Goal: Task Accomplishment & Management: Manage account settings

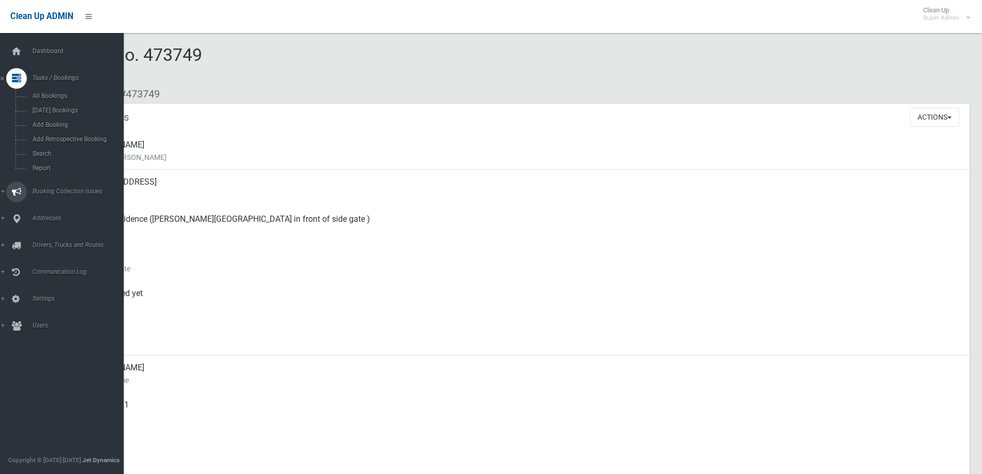
click at [53, 189] on span "Booking Collection Issues" at bounding box center [80, 191] width 102 height 7
click at [45, 121] on span "All Reported Issues" at bounding box center [75, 122] width 93 height 7
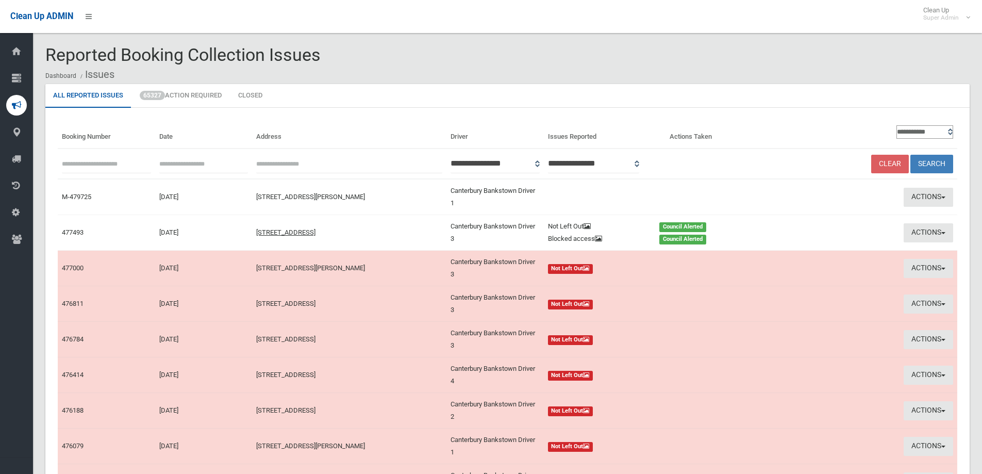
paste input "******"
type input "******"
click at [932, 160] on button "Search" at bounding box center [931, 164] width 43 height 19
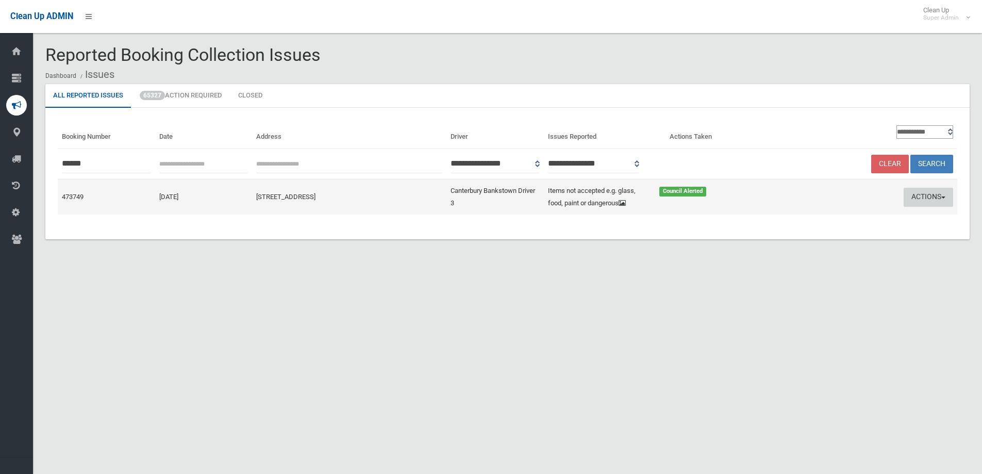
click at [918, 195] on button "Actions" at bounding box center [927, 197] width 49 height 19
click at [777, 237] on link "Edit Actions Taken" at bounding box center [828, 236] width 123 height 18
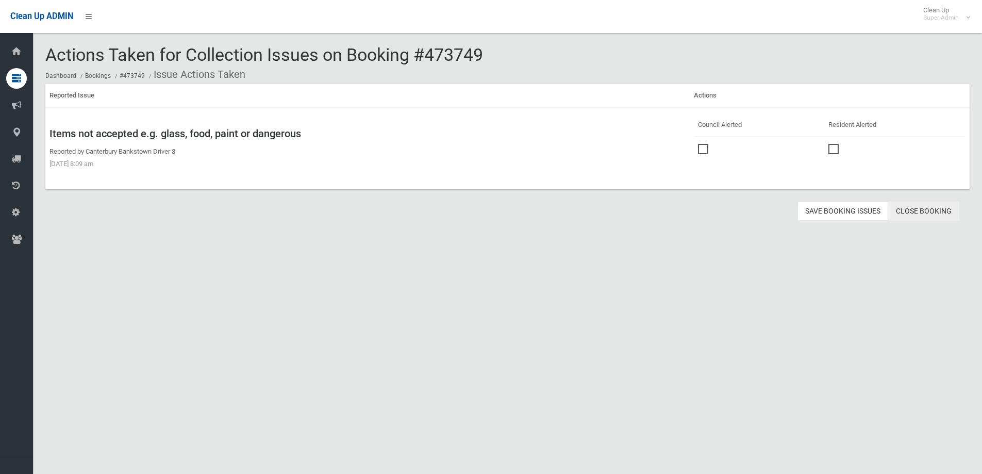
click at [920, 208] on link "Close Booking" at bounding box center [923, 211] width 71 height 19
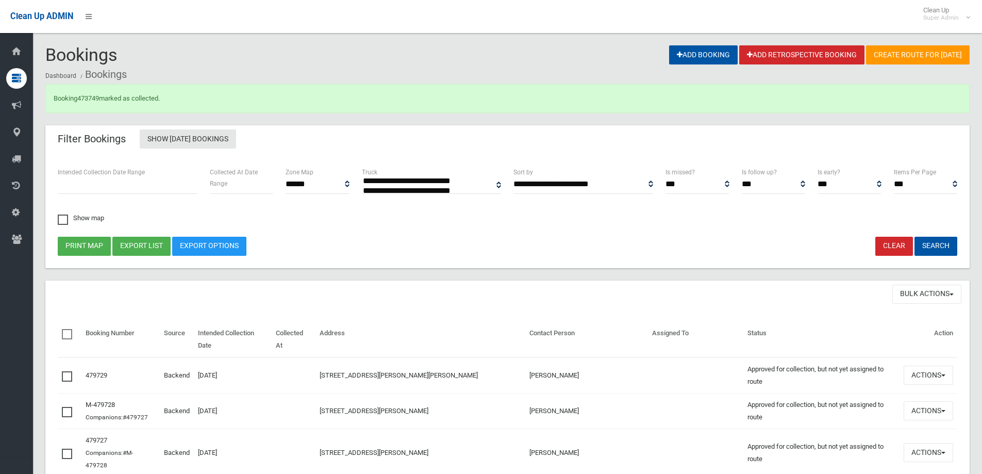
select select
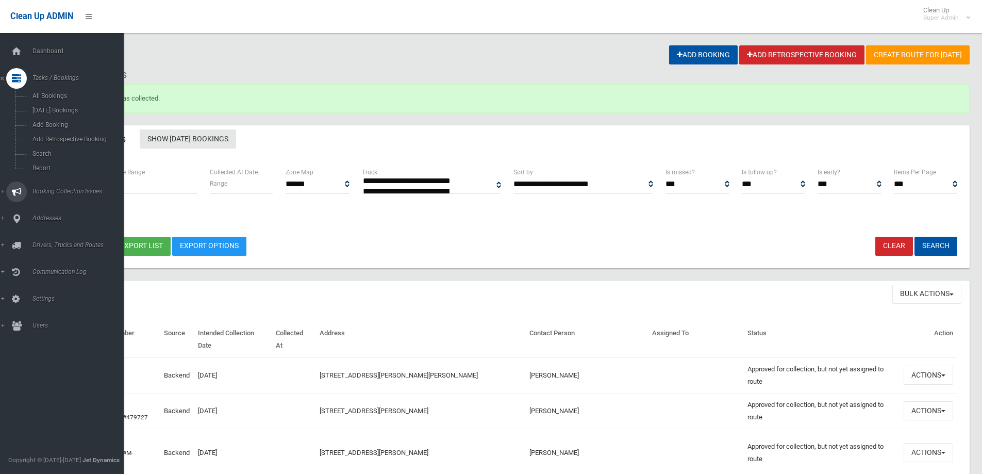
click at [49, 192] on span "Booking Collection Issues" at bounding box center [80, 191] width 102 height 7
click at [61, 120] on span "All Reported Issues" at bounding box center [75, 122] width 93 height 7
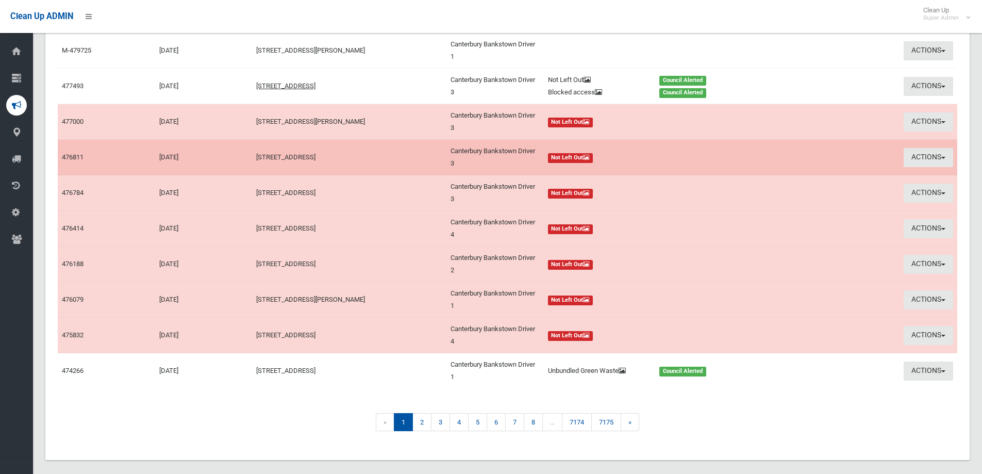
scroll to position [158, 0]
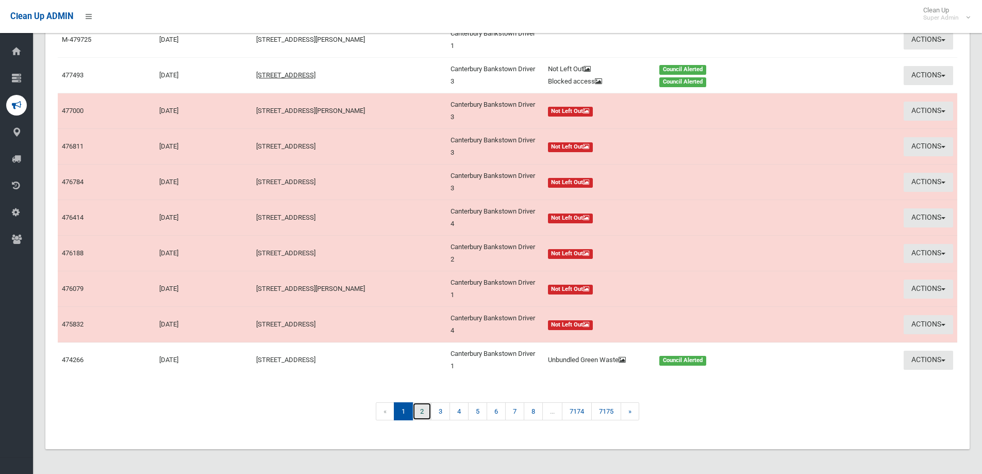
click at [421, 411] on link "2" at bounding box center [421, 411] width 19 height 18
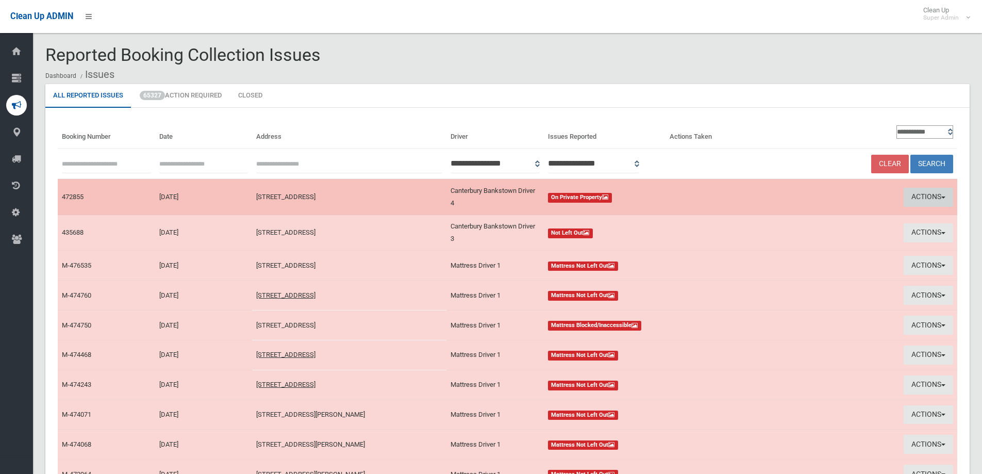
click at [925, 193] on button "Actions" at bounding box center [927, 197] width 49 height 19
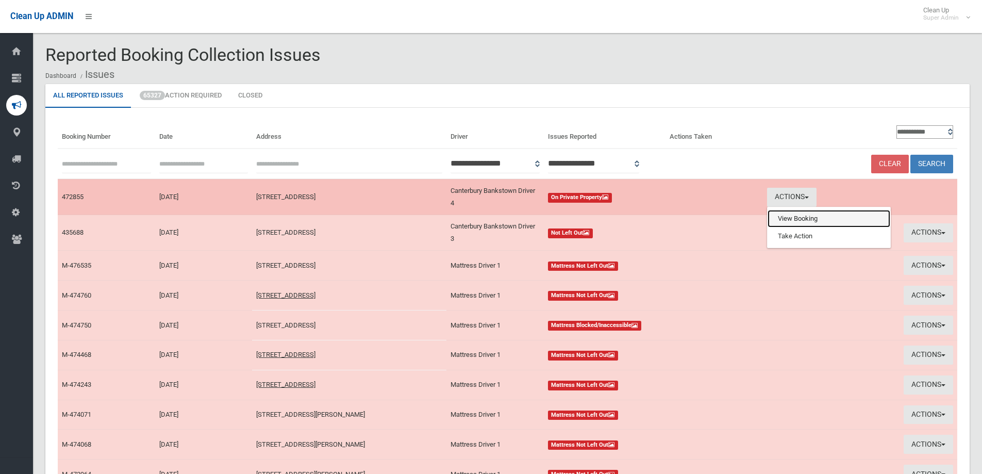
click at [795, 219] on link "View Booking" at bounding box center [828, 219] width 123 height 18
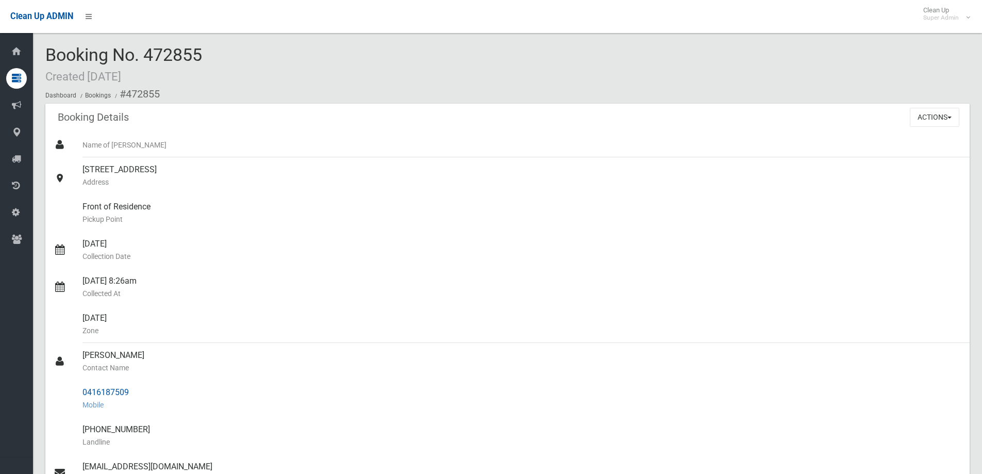
drag, startPoint x: 131, startPoint y: 391, endPoint x: 77, endPoint y: 386, distance: 54.8
click at [77, 386] on link "0416187509 Mobile" at bounding box center [507, 398] width 924 height 37
copy link "0416187509"
click at [188, 377] on div "Ishfaq Ali Contact Name" at bounding box center [521, 361] width 879 height 37
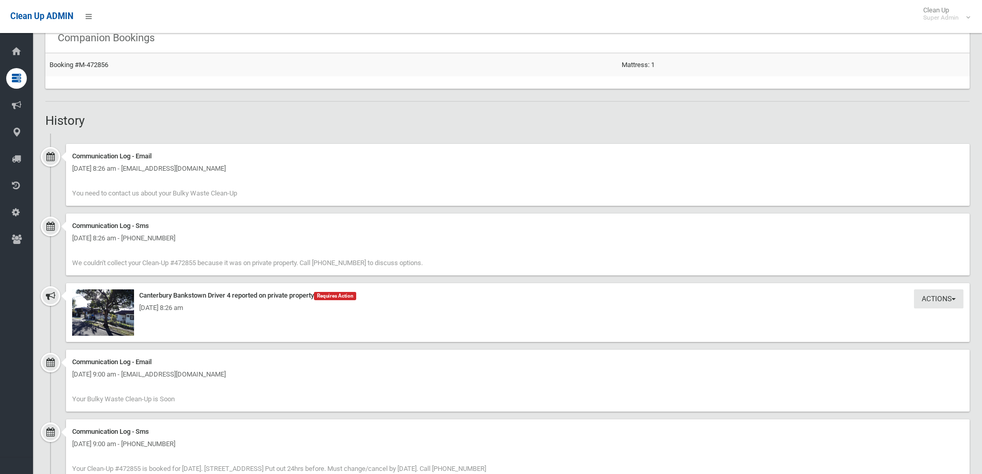
scroll to position [670, 0]
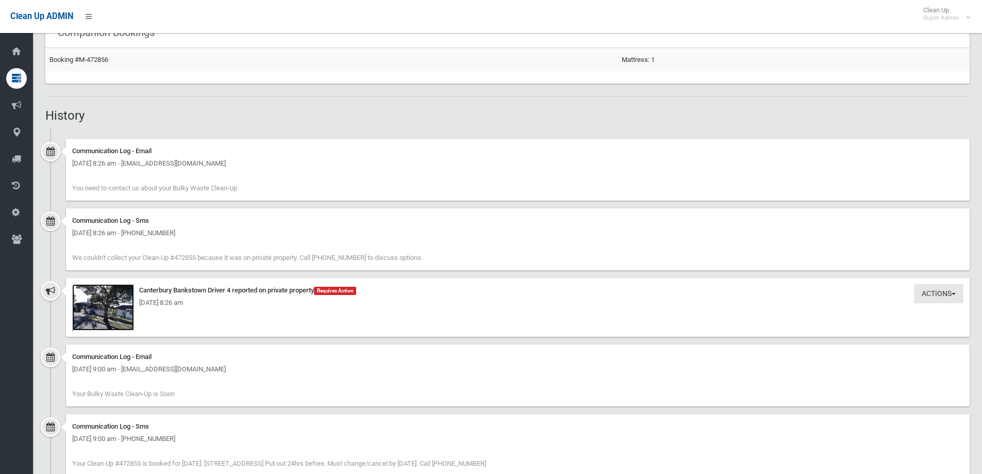
click at [108, 313] on img at bounding box center [103, 307] width 62 height 46
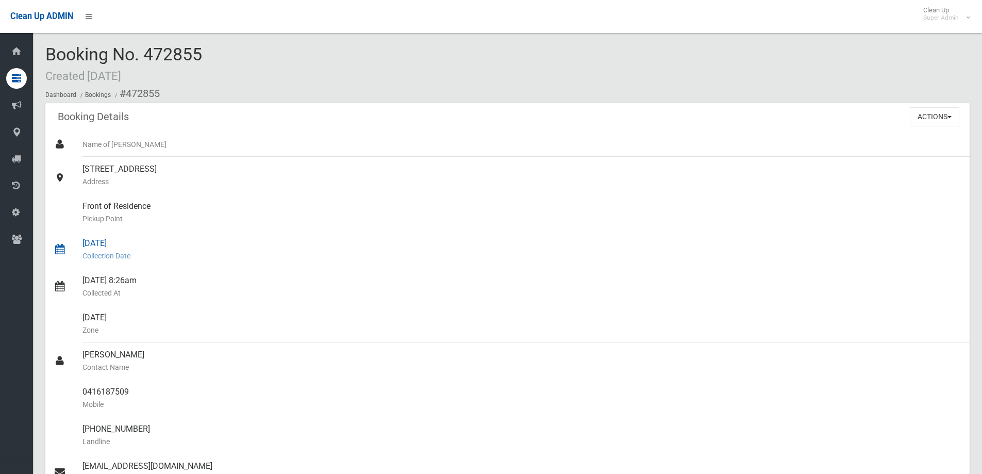
scroll to position [0, 0]
drag, startPoint x: 148, startPoint y: 55, endPoint x: 177, endPoint y: 55, distance: 28.9
click at [213, 53] on div "Booking No. 472855 Created 09/07/2025 Dashboard Bookings #472855" at bounding box center [507, 74] width 924 height 58
copy span "472855"
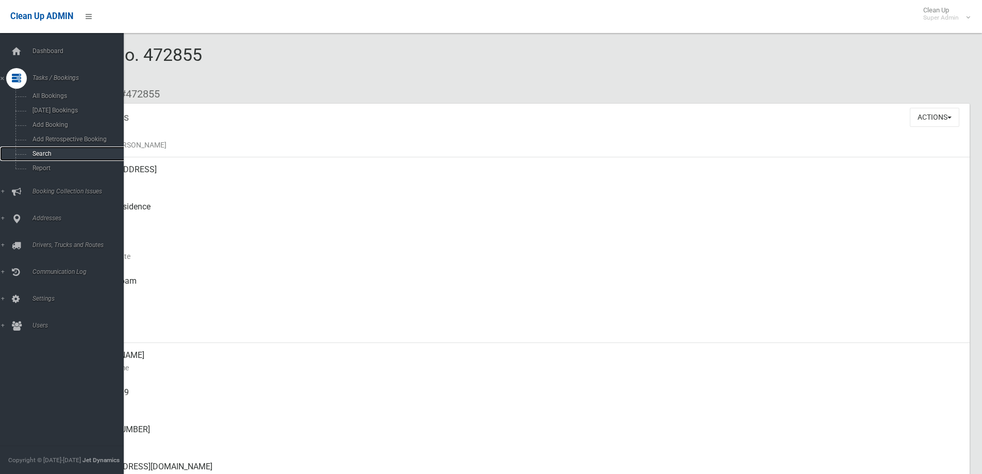
click at [39, 150] on span "Search" at bounding box center [75, 153] width 93 height 7
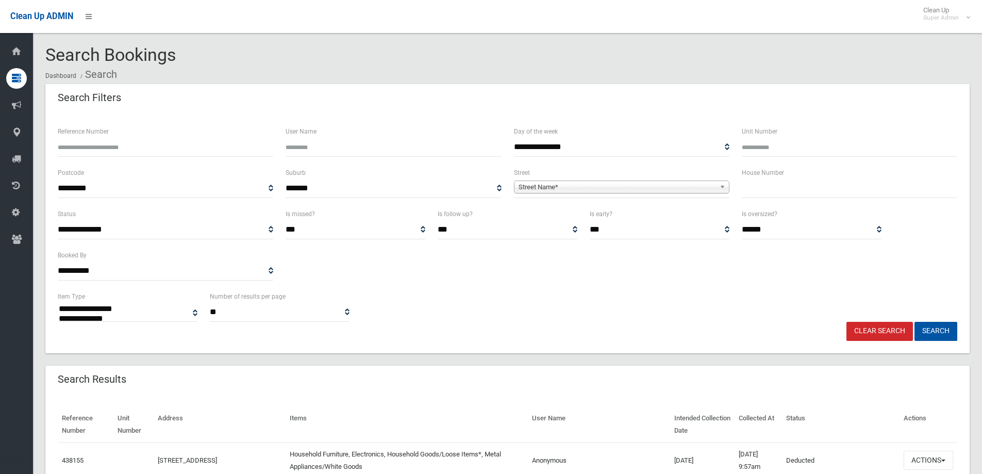
select select
type input "******"
click at [941, 328] on button "Search" at bounding box center [935, 331] width 43 height 19
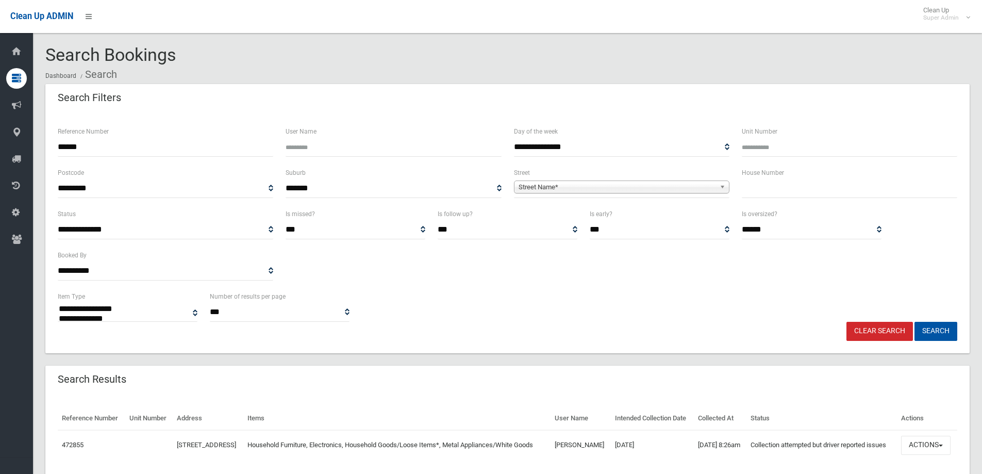
select select
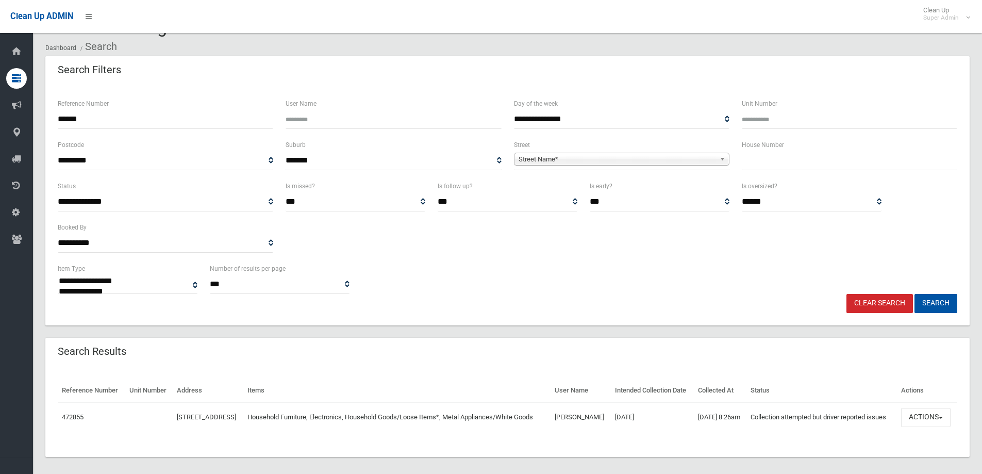
scroll to position [54, 0]
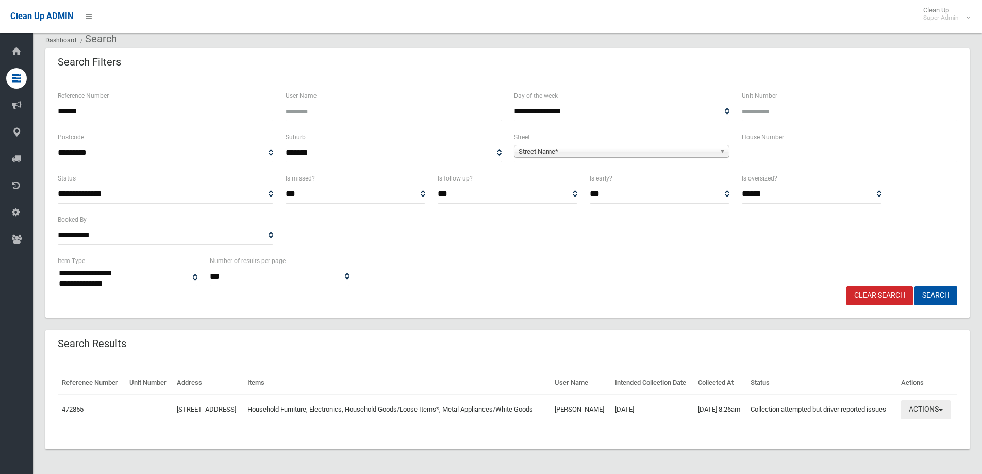
click at [929, 404] on button "Actions" at bounding box center [925, 409] width 49 height 19
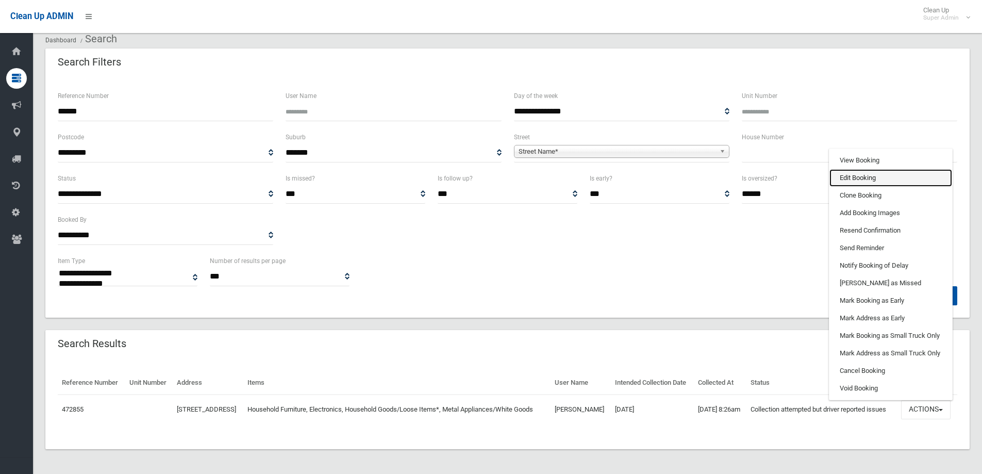
click at [878, 172] on link "Edit Booking" at bounding box center [890, 178] width 123 height 18
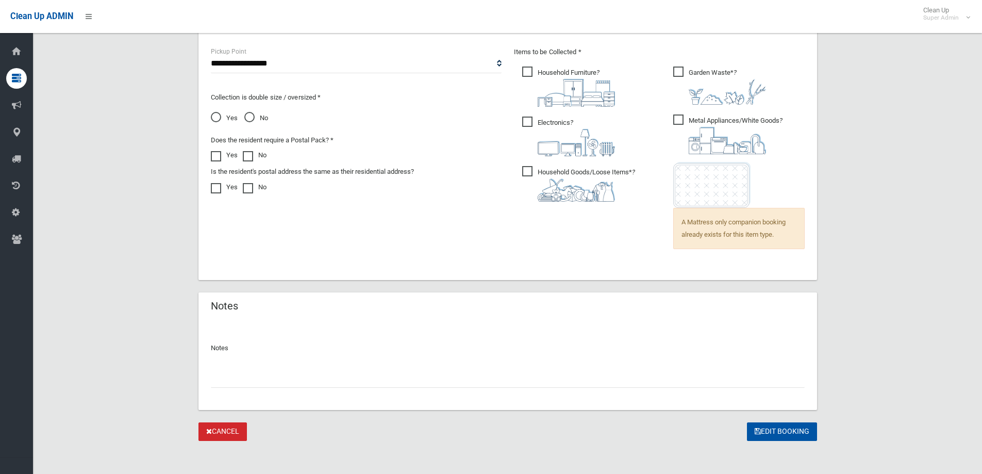
scroll to position [713, 0]
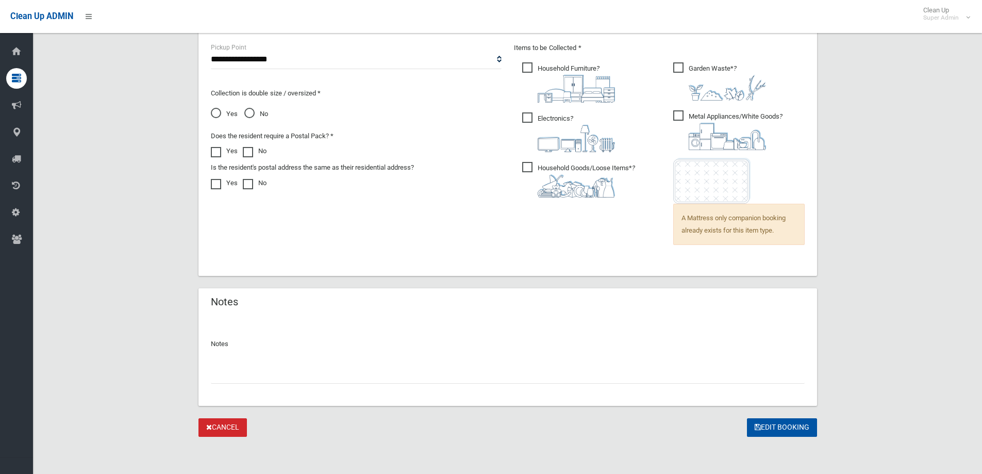
click at [229, 375] on input "text" at bounding box center [508, 373] width 594 height 19
type input "*"
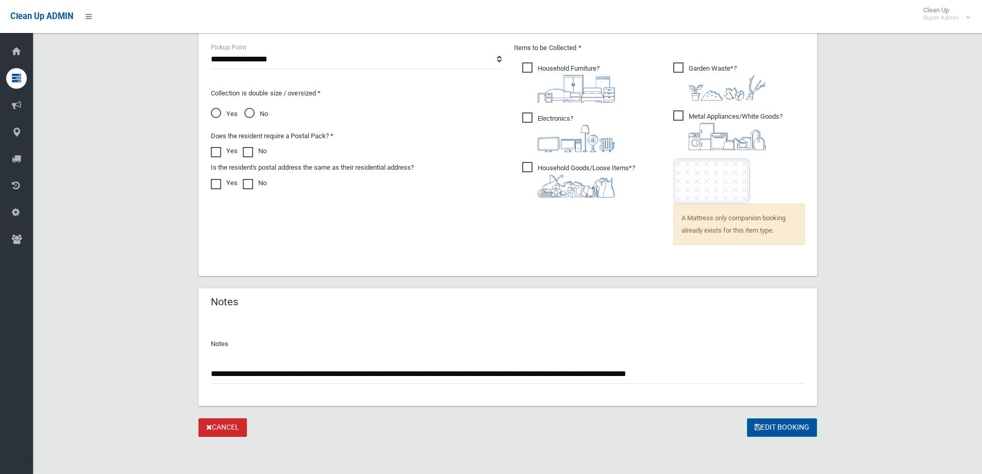
type input "**********"
click at [792, 422] on button "Edit Booking" at bounding box center [782, 427] width 70 height 19
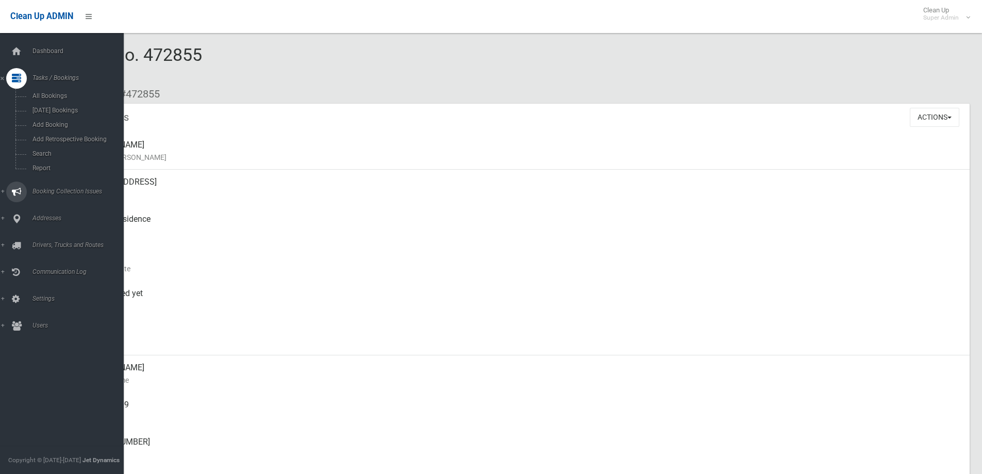
click at [49, 190] on span "Booking Collection Issues" at bounding box center [80, 191] width 102 height 7
click at [59, 121] on span "All Reported Issues" at bounding box center [75, 122] width 93 height 7
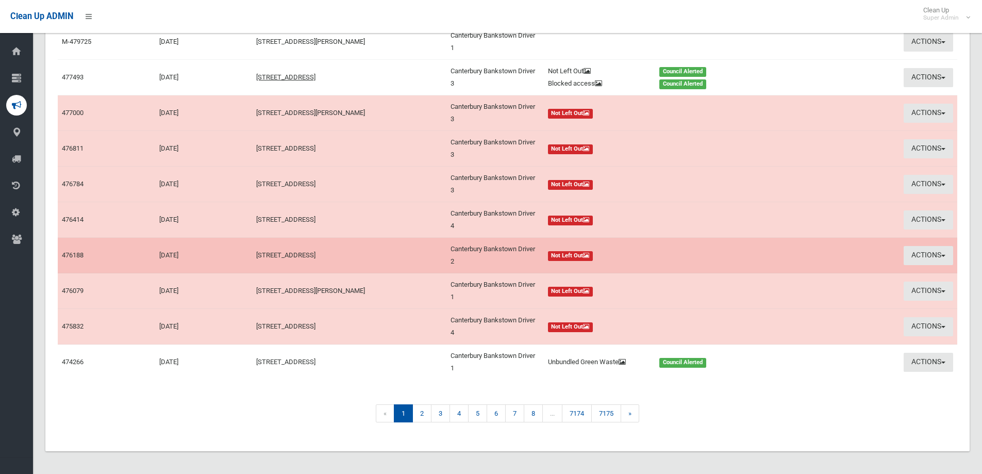
scroll to position [158, 0]
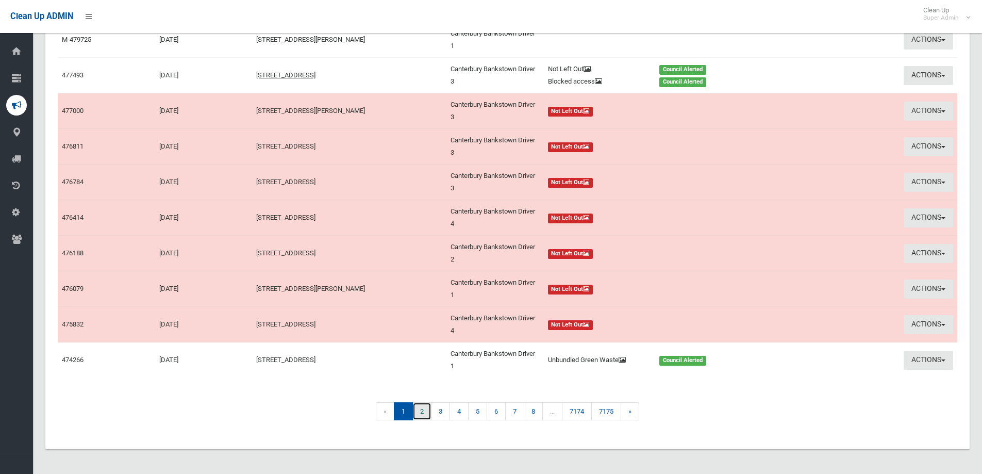
click at [421, 411] on link "2" at bounding box center [421, 411] width 19 height 18
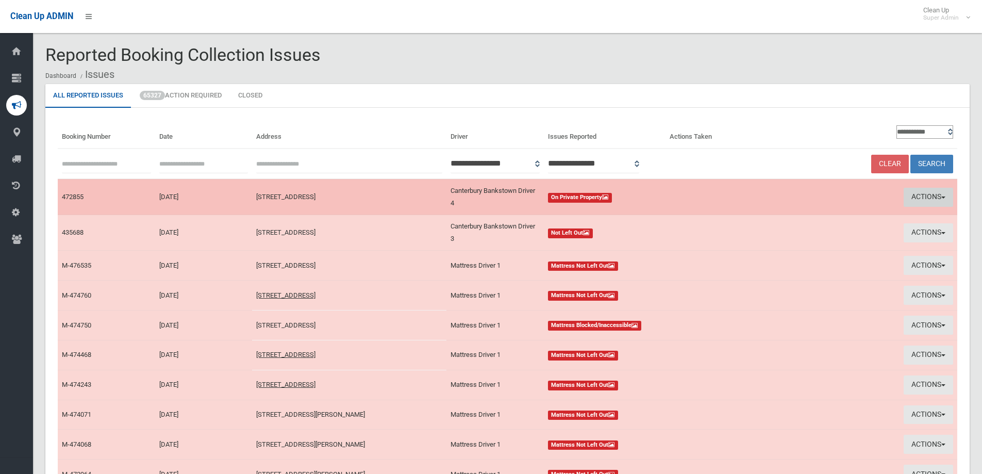
click at [915, 197] on button "Actions" at bounding box center [927, 197] width 49 height 19
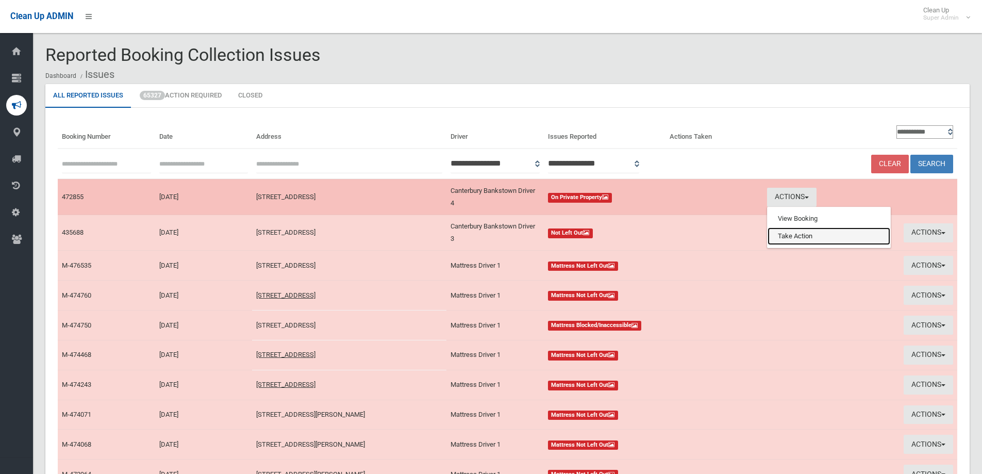
click at [784, 237] on link "Take Action" at bounding box center [828, 236] width 123 height 18
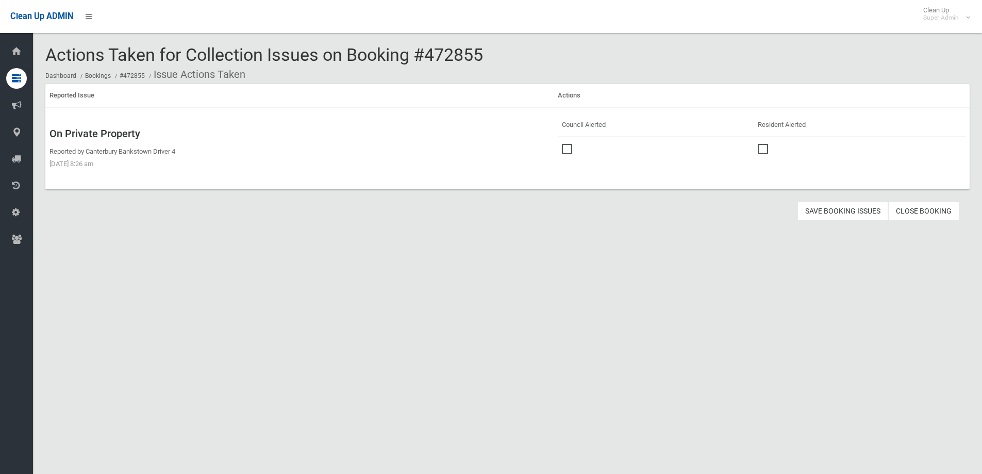
click at [566, 144] on span at bounding box center [569, 144] width 15 height 0
click at [841, 209] on button "Save Booking Issues" at bounding box center [842, 211] width 91 height 19
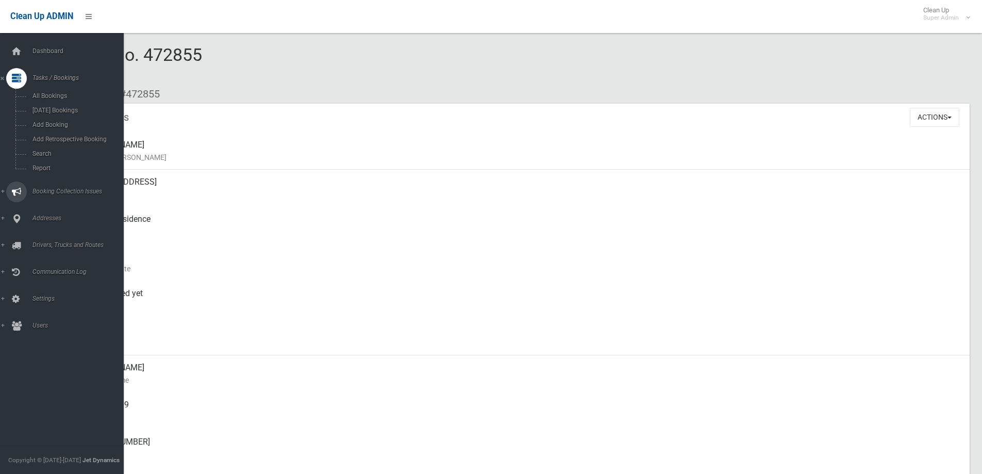
click at [64, 189] on span "Booking Collection Issues" at bounding box center [80, 191] width 102 height 7
click at [61, 117] on link "All Reported Issues" at bounding box center [65, 122] width 131 height 14
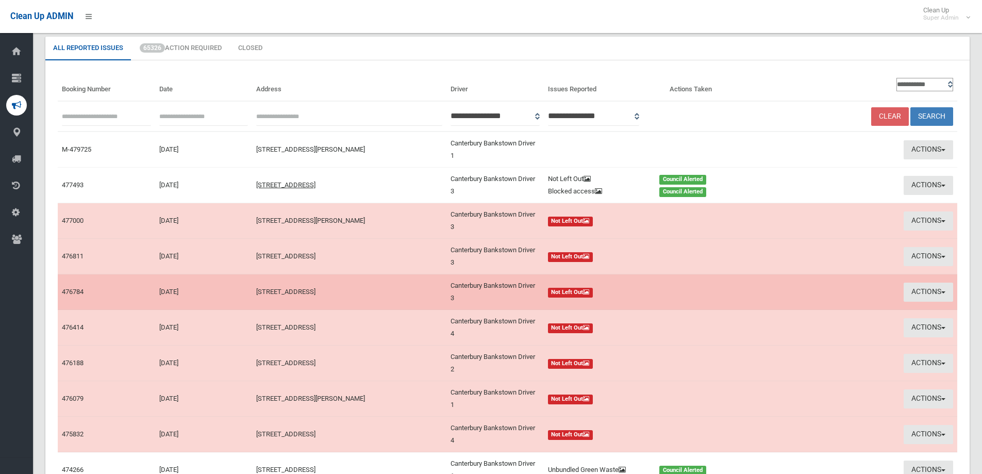
scroll to position [158, 0]
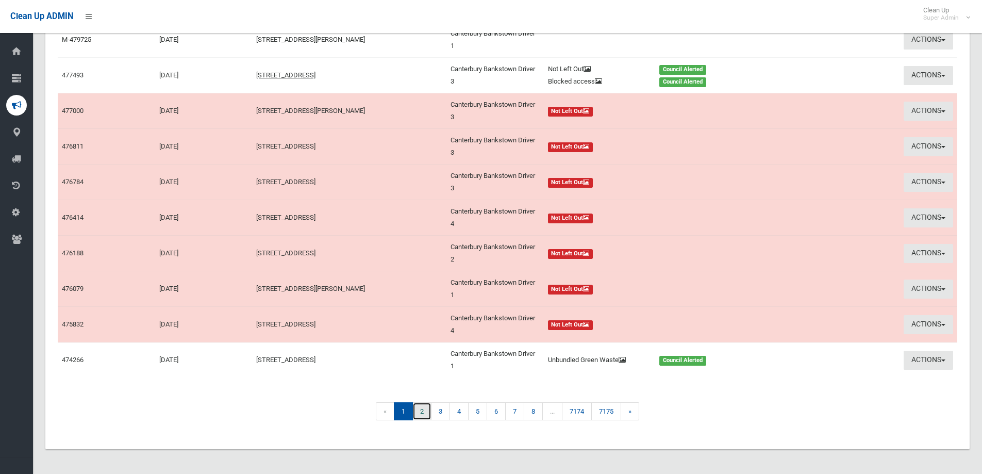
click at [424, 410] on link "2" at bounding box center [421, 411] width 19 height 18
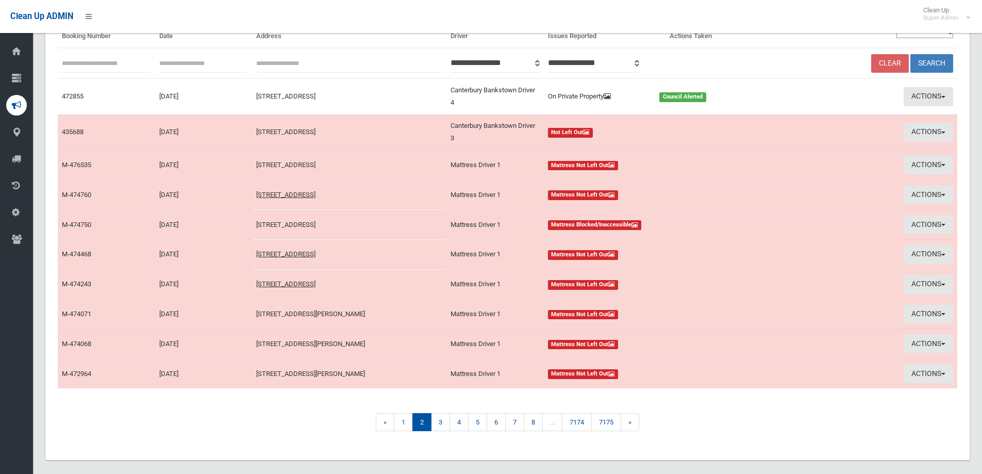
scroll to position [112, 0]
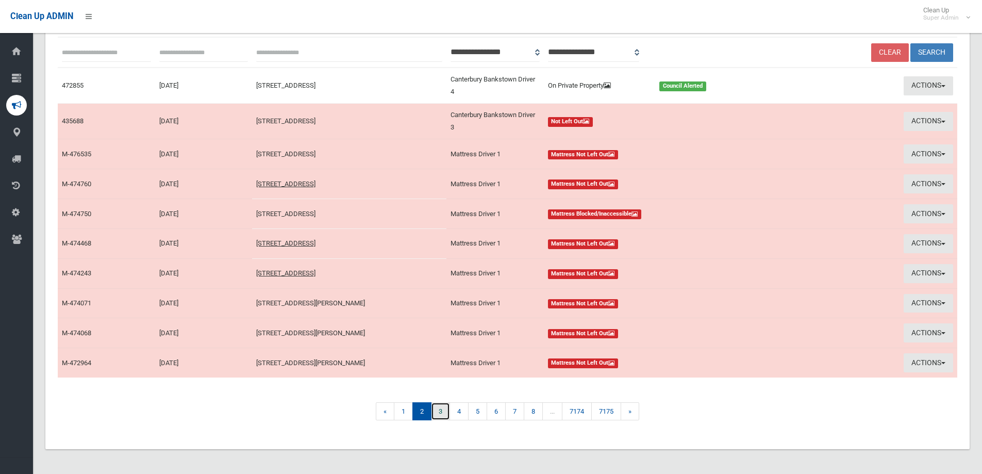
click at [439, 415] on link "3" at bounding box center [440, 411] width 19 height 18
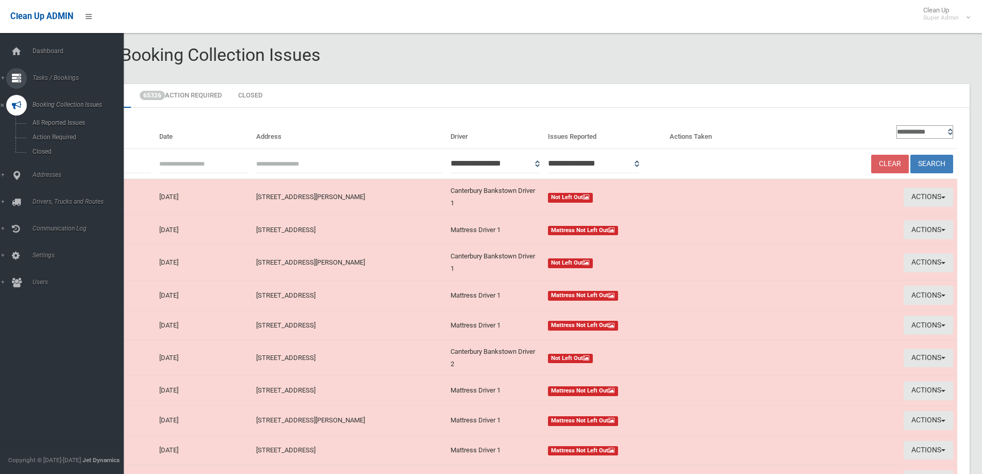
click at [55, 75] on span "Tasks / Bookings" at bounding box center [80, 77] width 102 height 7
click at [45, 154] on span "Search" at bounding box center [75, 153] width 93 height 7
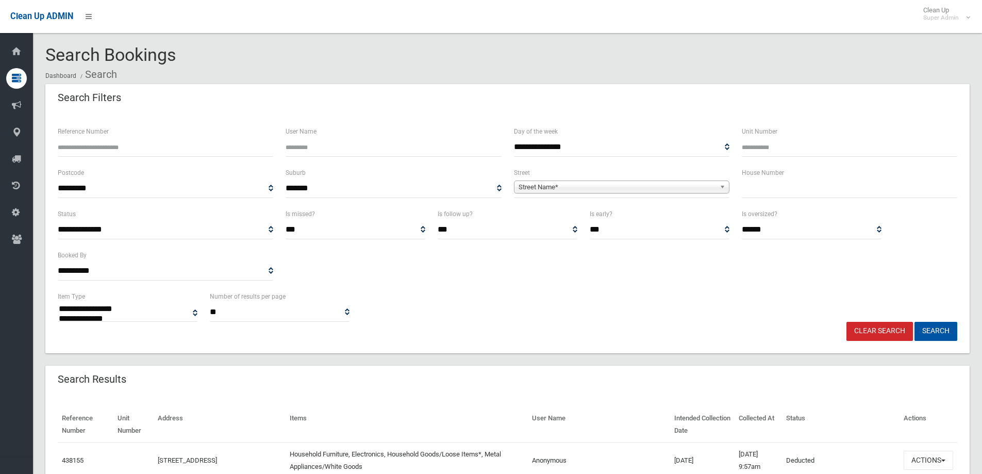
select select
click at [88, 153] on input "Reference Number" at bounding box center [165, 147] width 215 height 19
type input "******"
click at [914, 322] on button "Search" at bounding box center [935, 331] width 43 height 19
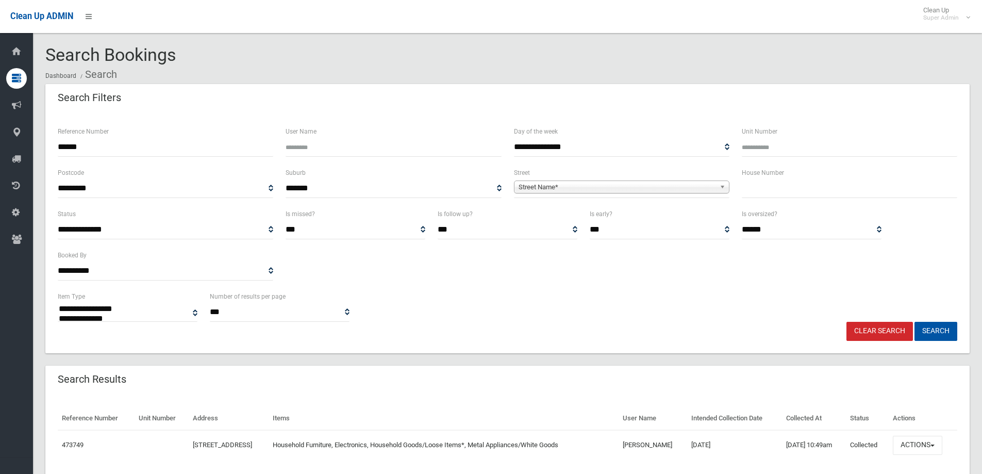
select select
drag, startPoint x: 98, startPoint y: 147, endPoint x: 45, endPoint y: 147, distance: 53.6
click at [45, 147] on section "**********" at bounding box center [507, 277] width 949 height 464
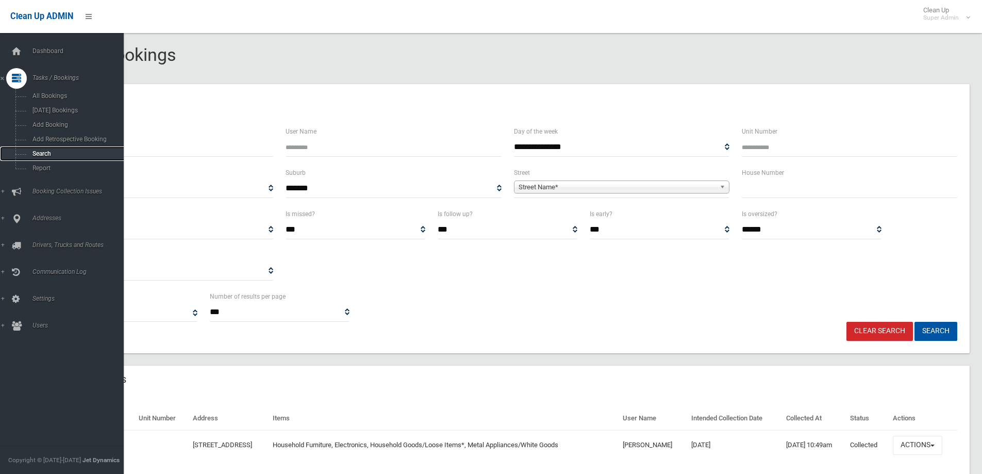
click at [35, 152] on span "Search" at bounding box center [75, 153] width 93 height 7
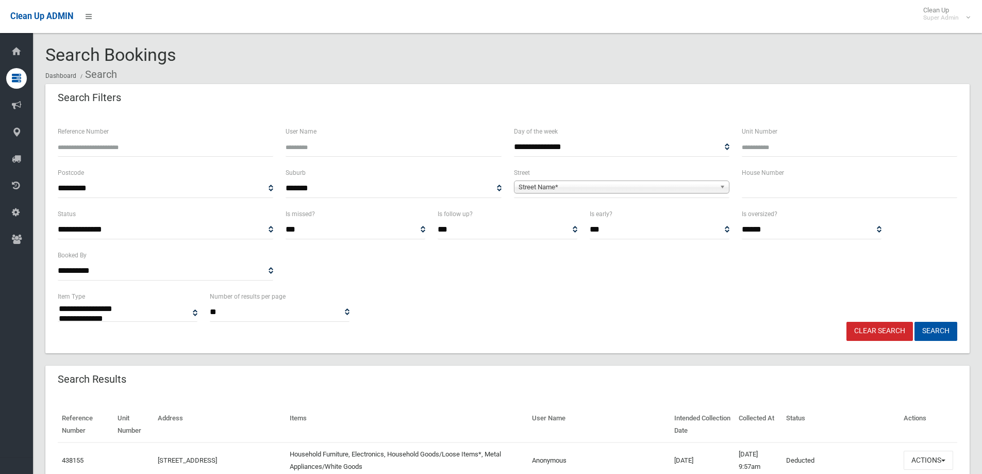
select select
click at [793, 196] on input "text" at bounding box center [849, 188] width 215 height 19
type input "**"
click at [552, 184] on span "Street Name*" at bounding box center [616, 187] width 197 height 12
type input "********"
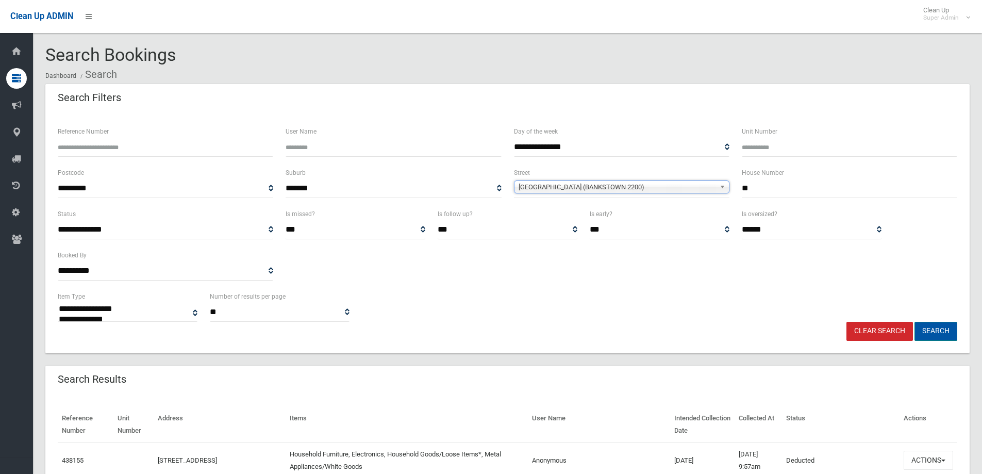
click at [936, 327] on button "Search" at bounding box center [935, 331] width 43 height 19
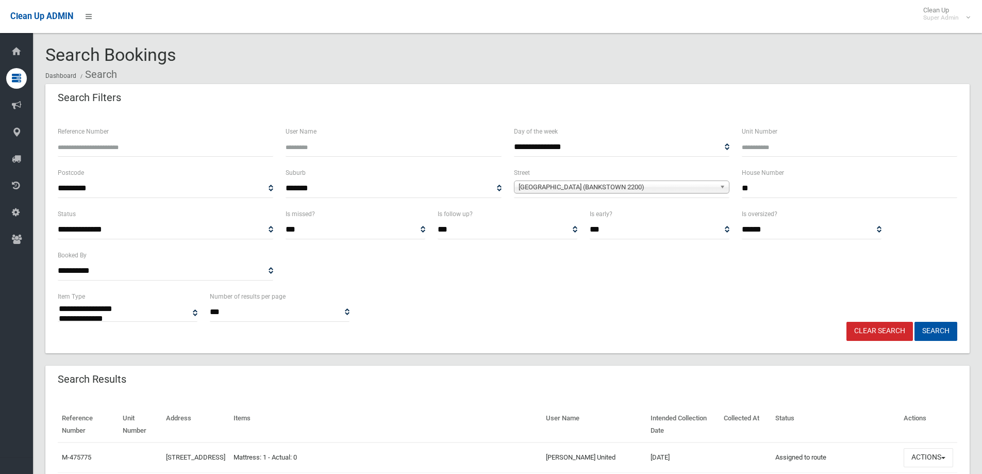
select select
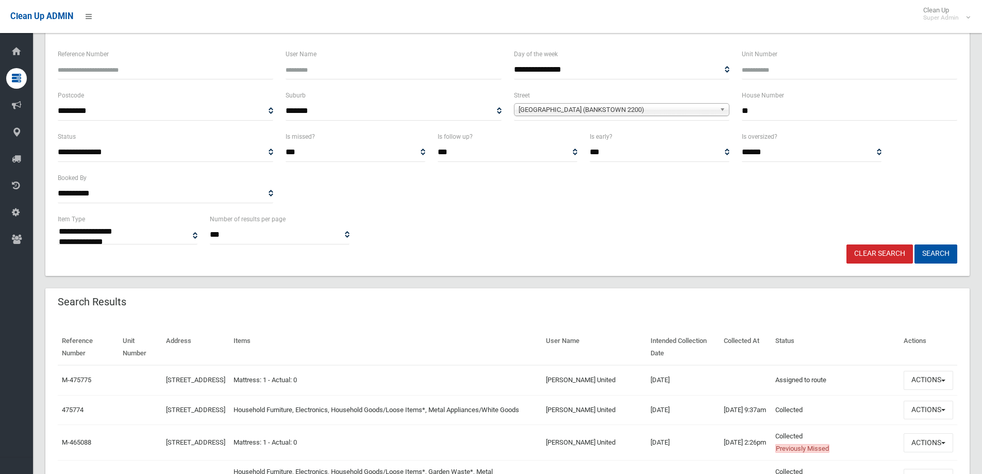
scroll to position [103, 0]
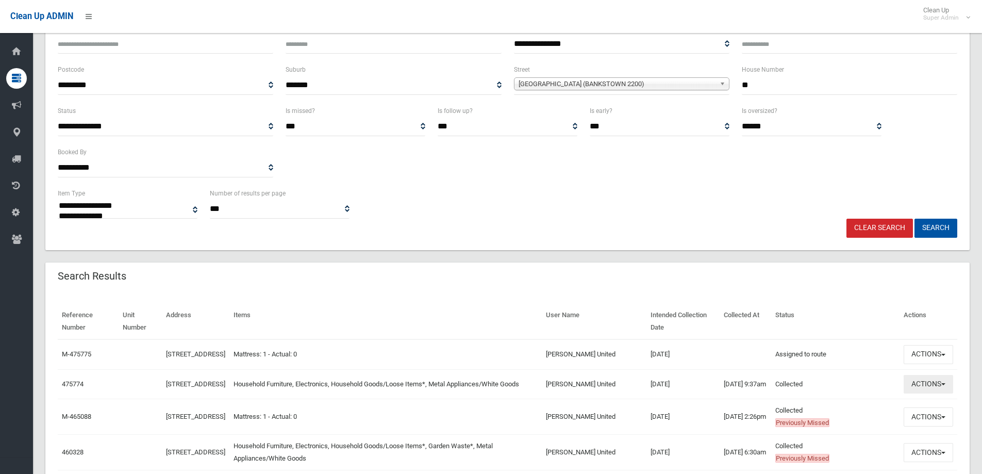
click at [931, 392] on button "Actions" at bounding box center [927, 384] width 49 height 19
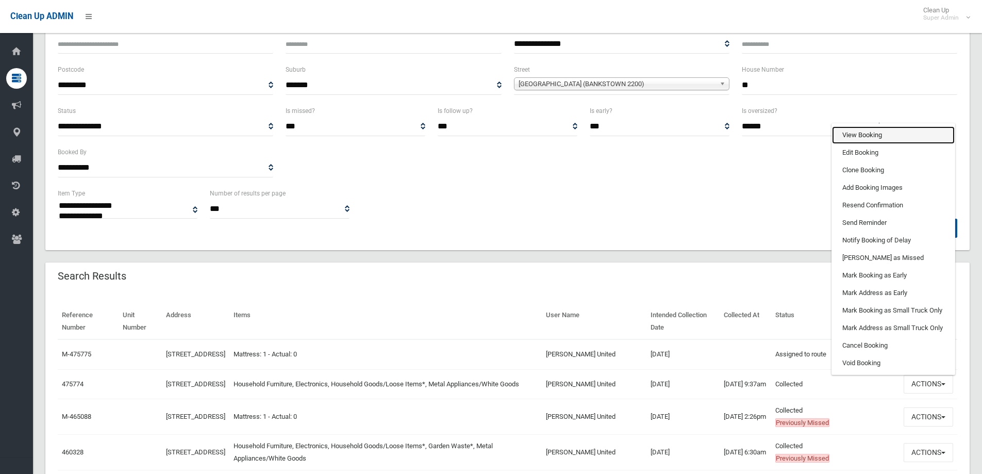
click at [868, 143] on link "View Booking" at bounding box center [893, 135] width 123 height 18
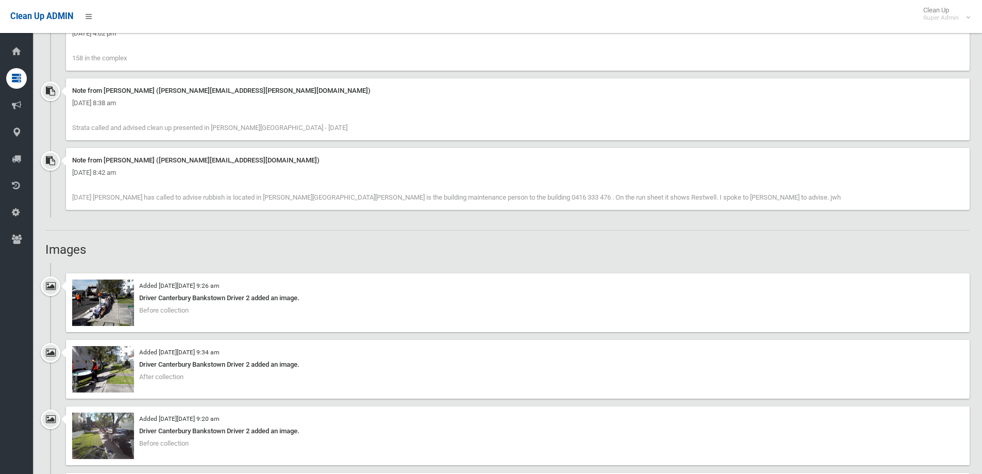
scroll to position [876, 0]
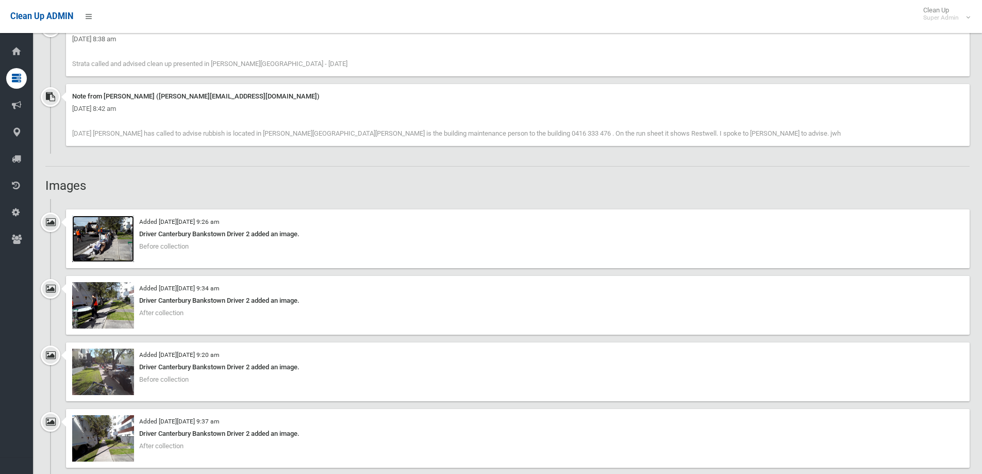
click at [104, 239] on img at bounding box center [103, 238] width 62 height 46
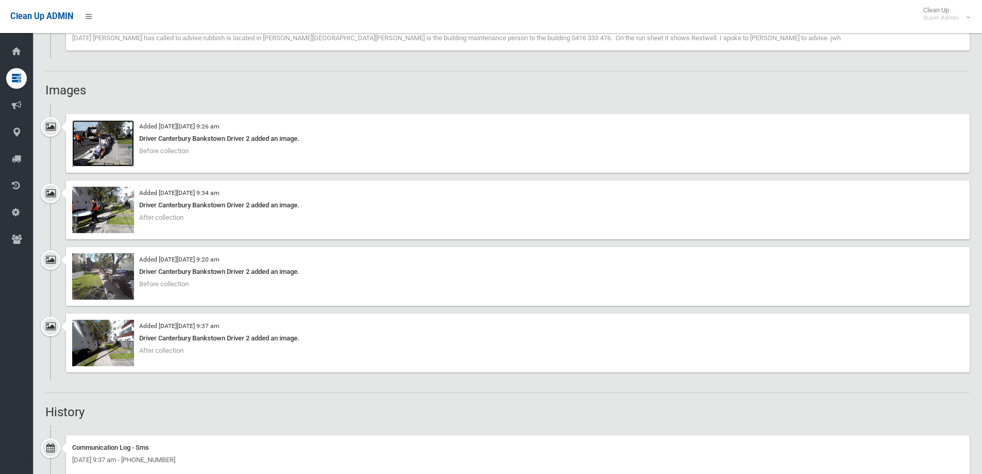
scroll to position [979, 0]
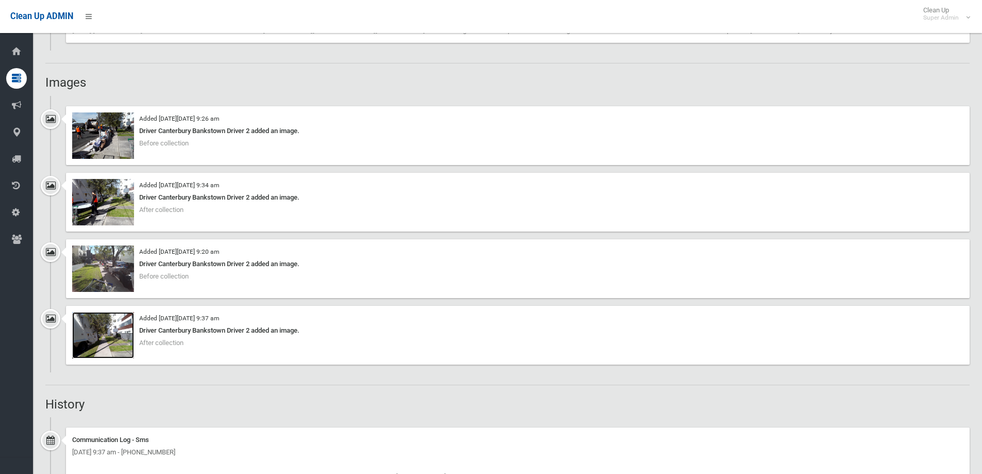
click at [111, 342] on img at bounding box center [103, 335] width 62 height 46
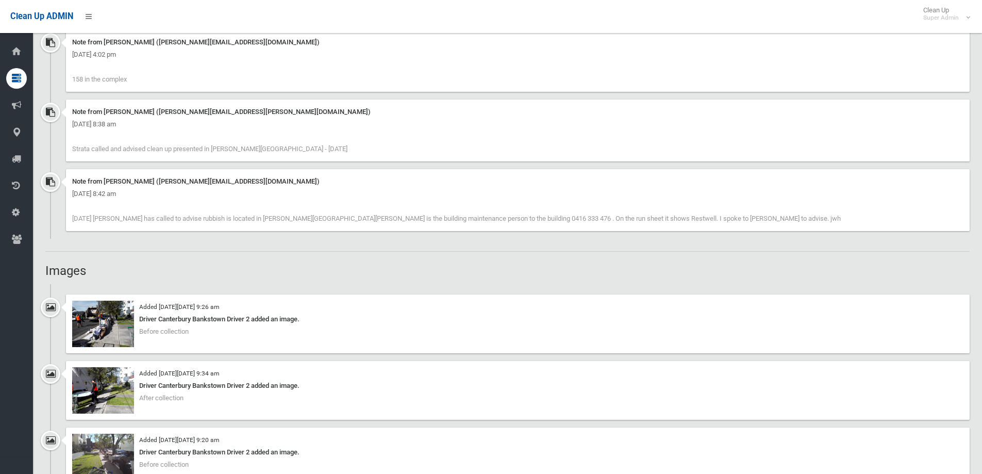
scroll to position [773, 0]
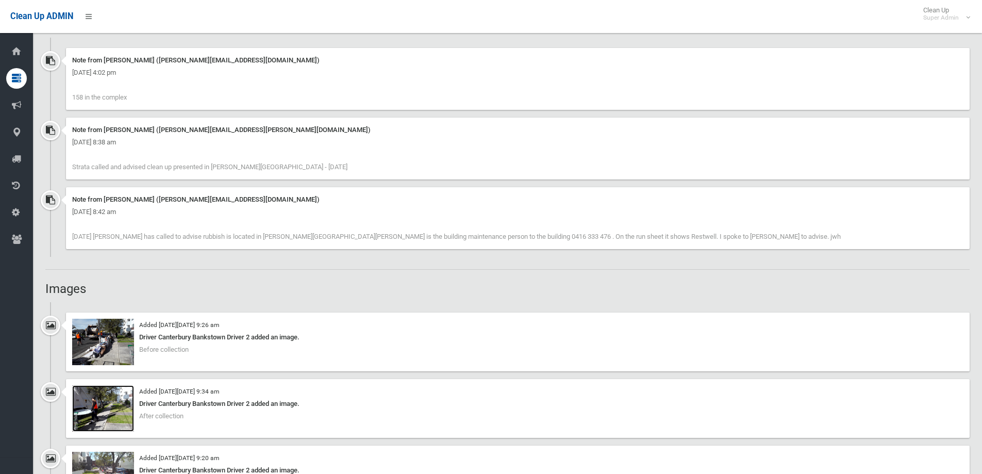
click at [104, 407] on img at bounding box center [103, 408] width 62 height 46
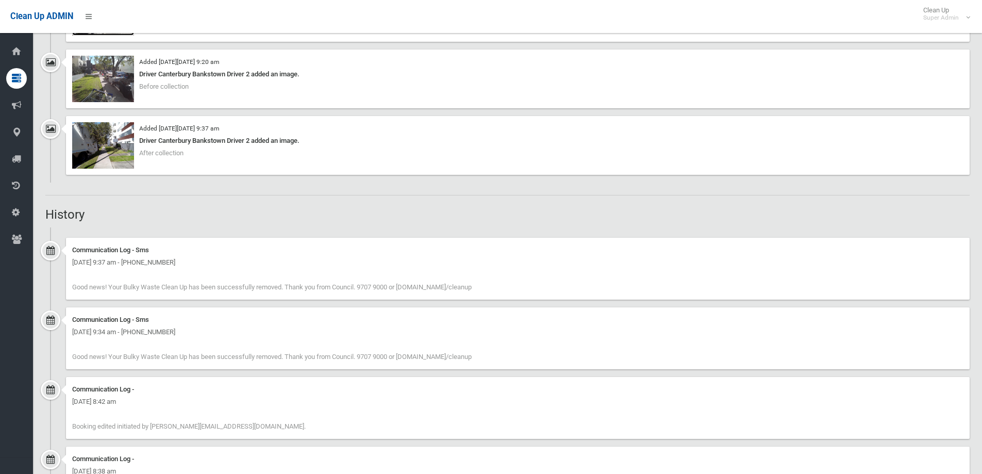
scroll to position [1011, 0]
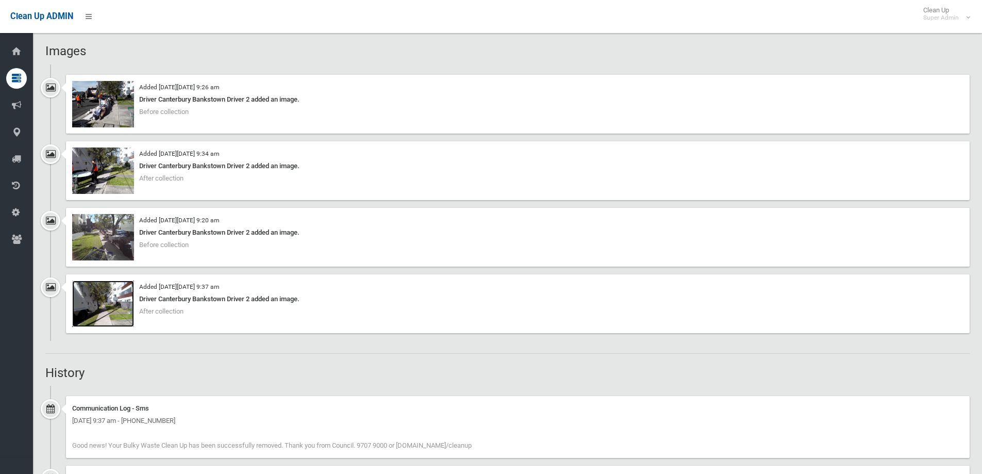
click at [115, 307] on img at bounding box center [103, 303] width 62 height 46
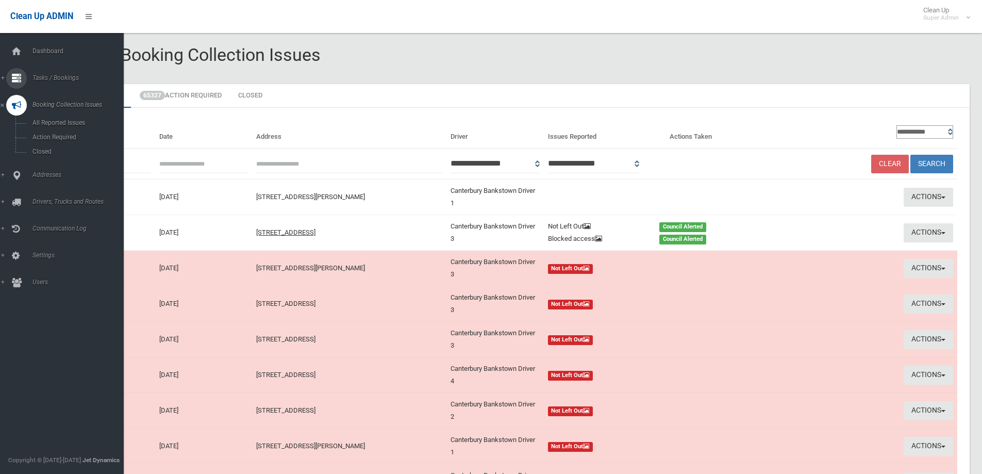
click at [46, 77] on span "Tasks / Bookings" at bounding box center [80, 77] width 102 height 7
click at [42, 156] on span "Search" at bounding box center [75, 153] width 93 height 7
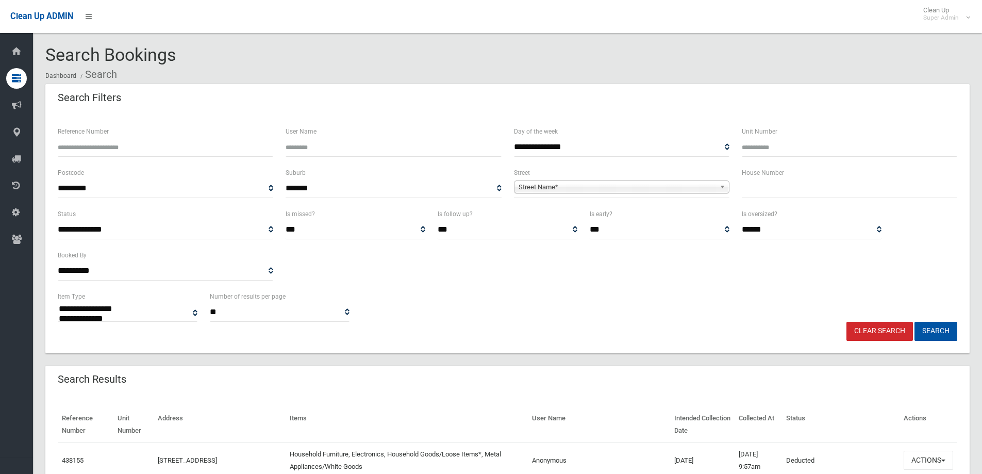
select select
click at [97, 147] on input "Reference Number" at bounding box center [165, 147] width 215 height 19
type input "******"
click at [914, 322] on button "Search" at bounding box center [935, 331] width 43 height 19
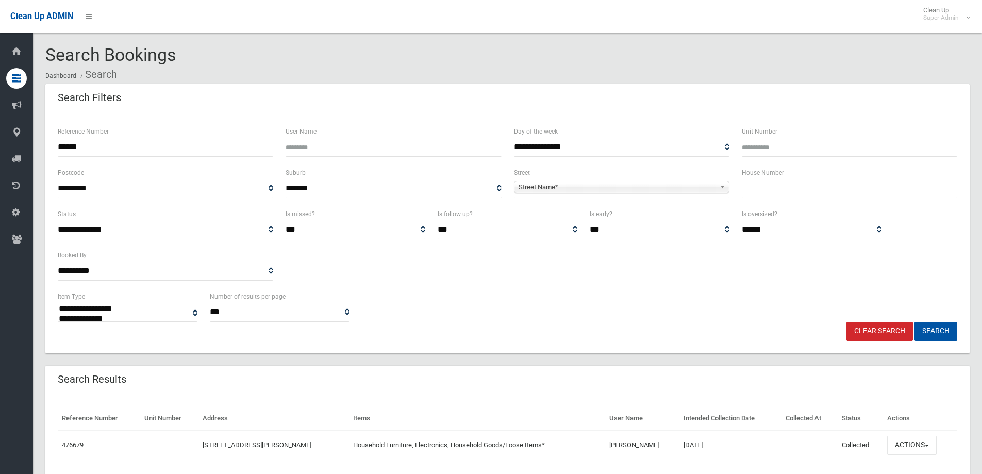
select select
click at [906, 442] on button "Actions" at bounding box center [911, 444] width 49 height 19
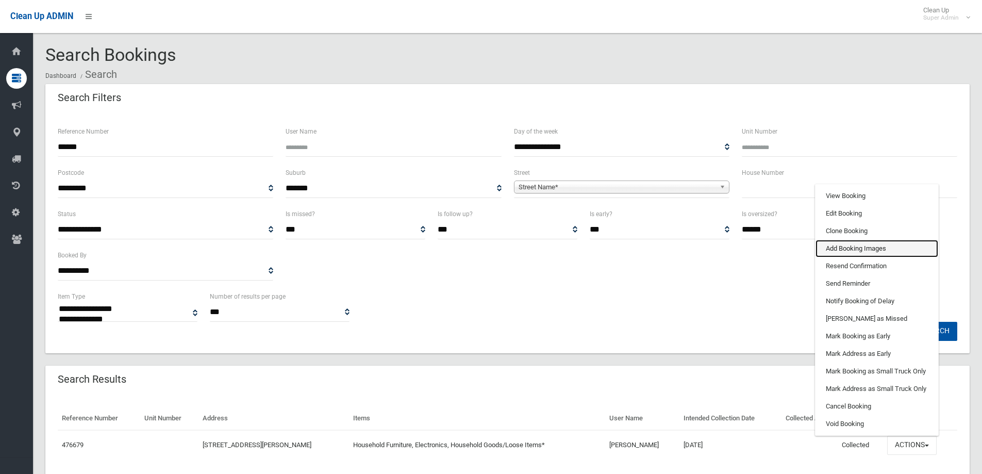
click at [841, 251] on link "Add Booking Images" at bounding box center [876, 249] width 123 height 18
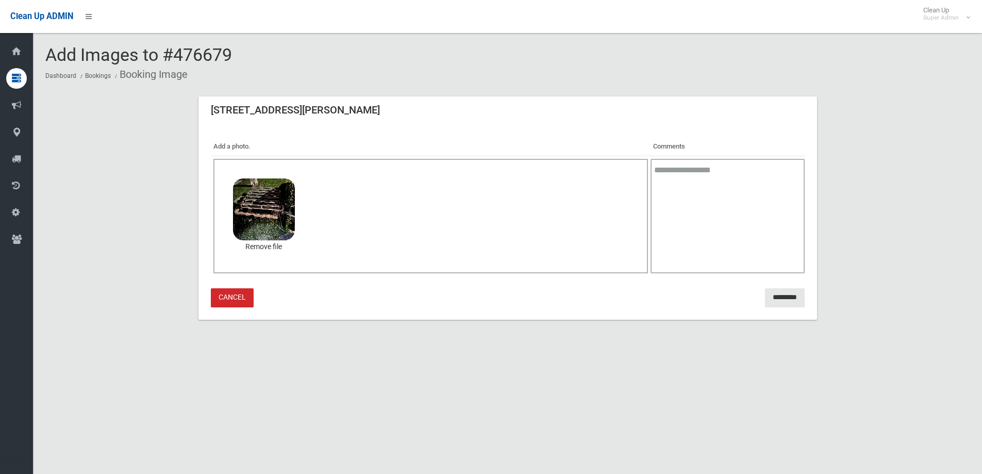
click at [679, 165] on textarea at bounding box center [727, 216] width 154 height 114
type textarea "**********"
click at [772, 299] on input "*********" at bounding box center [785, 297] width 40 height 19
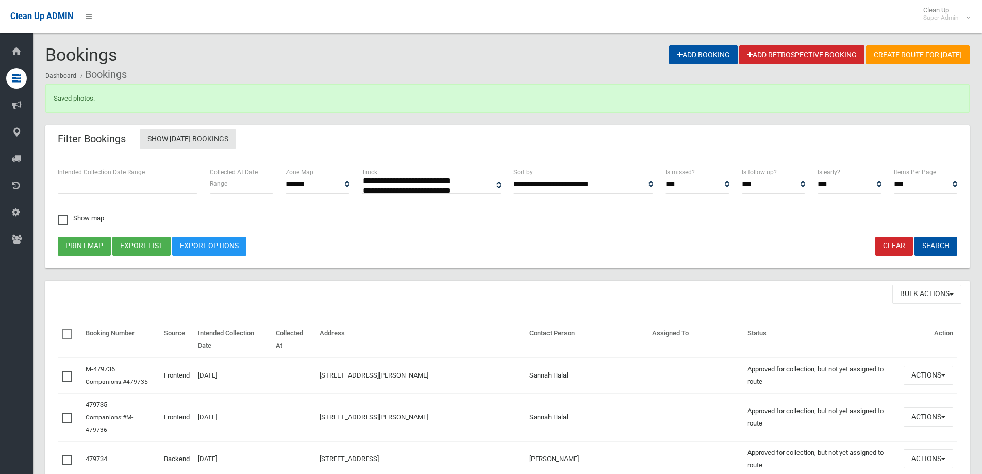
select select
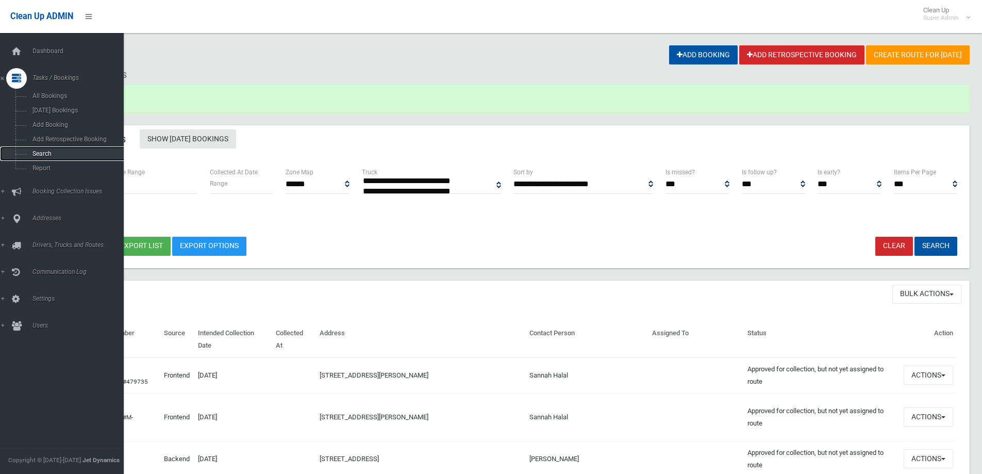
click at [44, 153] on span "Search" at bounding box center [75, 153] width 93 height 7
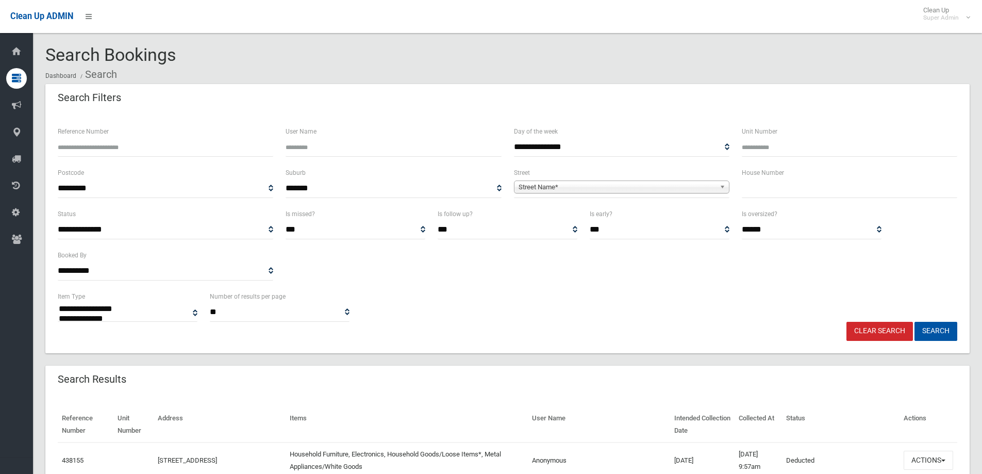
select select
click at [116, 150] on input "Reference Number" at bounding box center [165, 147] width 215 height 19
type input "******"
click at [914, 322] on button "Search" at bounding box center [935, 331] width 43 height 19
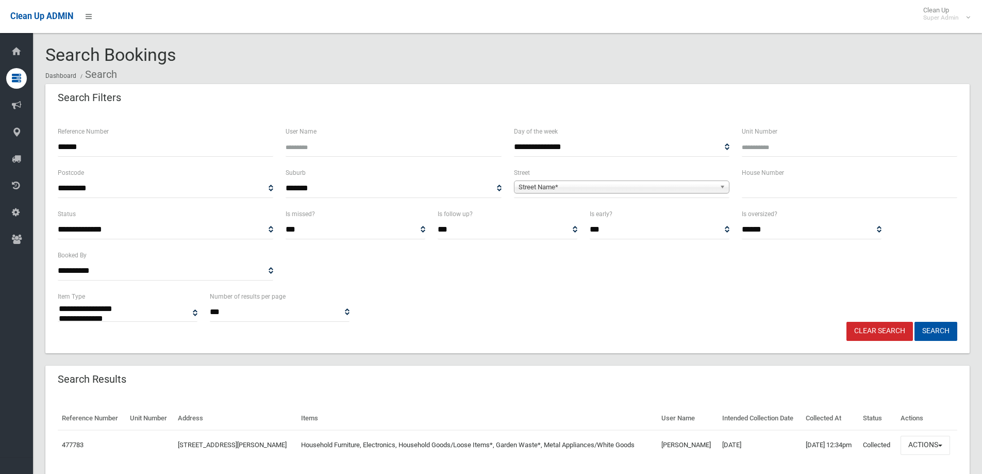
select select
click at [913, 443] on button "Actions" at bounding box center [924, 444] width 49 height 19
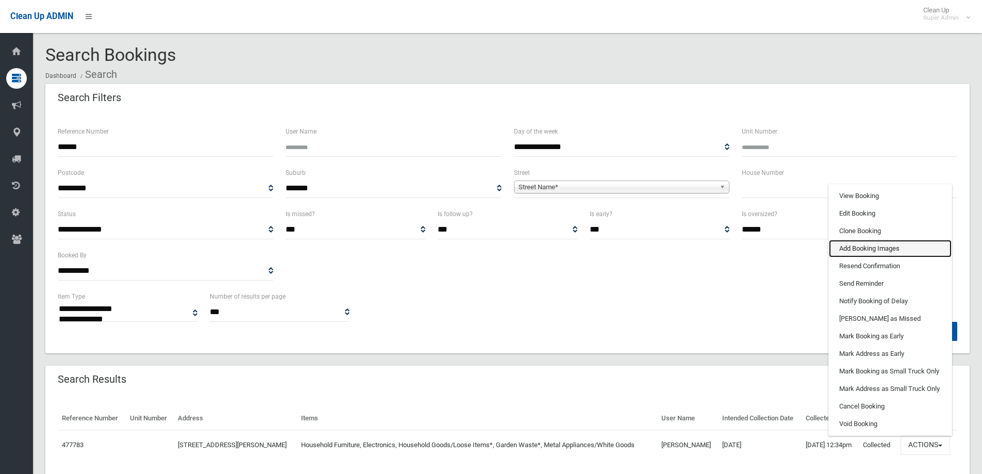
click at [855, 244] on link "Add Booking Images" at bounding box center [890, 249] width 123 height 18
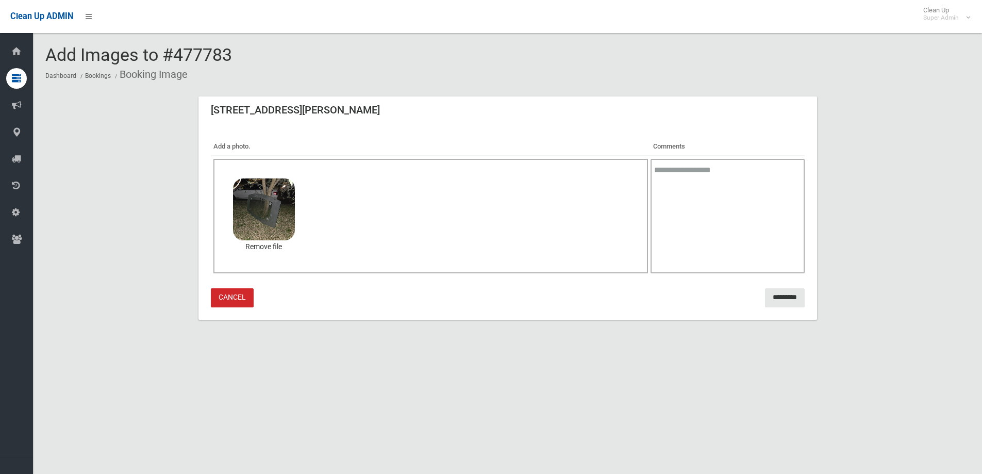
click at [692, 175] on textarea at bounding box center [727, 216] width 154 height 114
type textarea "**********"
click at [771, 293] on input "*********" at bounding box center [785, 297] width 40 height 19
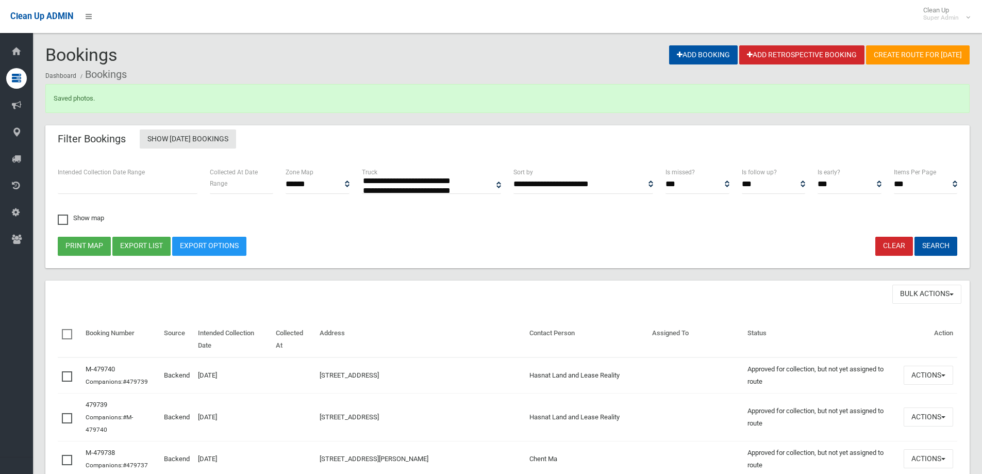
select select
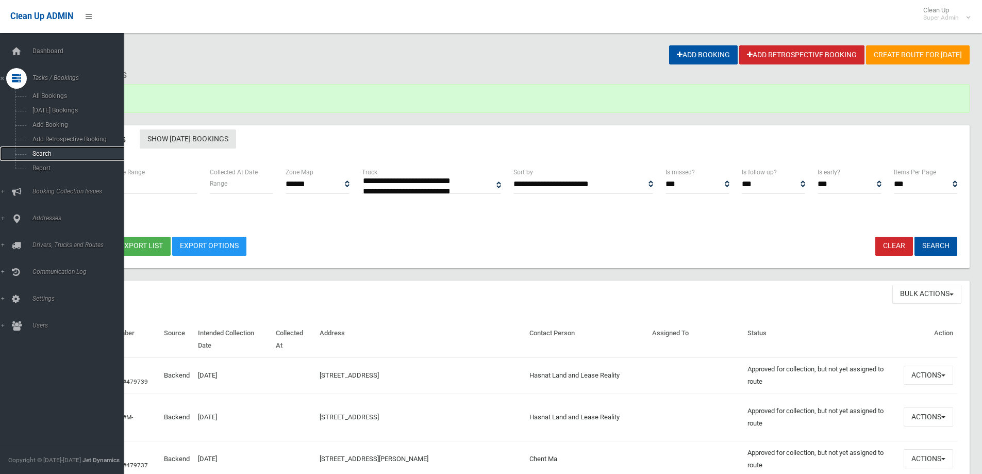
click at [47, 149] on link "Search" at bounding box center [65, 153] width 131 height 14
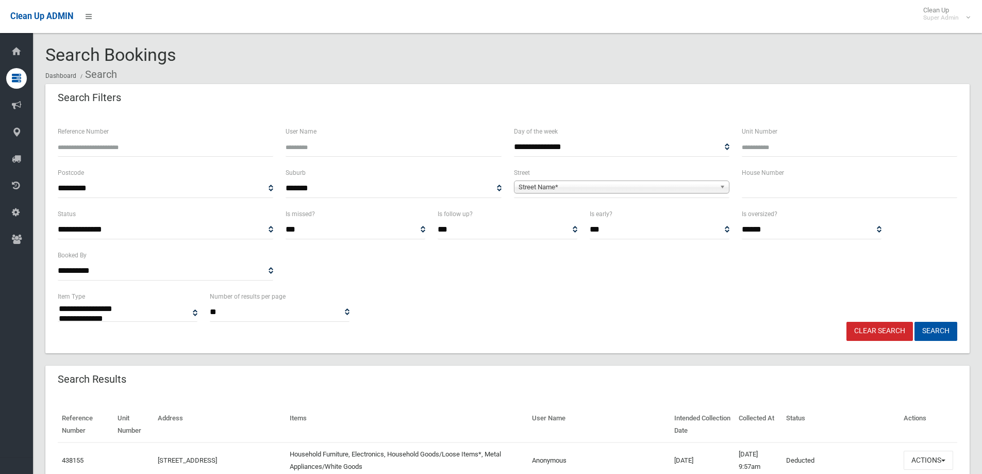
select select
click at [108, 150] on input "Reference Number" at bounding box center [165, 147] width 215 height 19
type input "******"
click at [914, 322] on button "Search" at bounding box center [935, 331] width 43 height 19
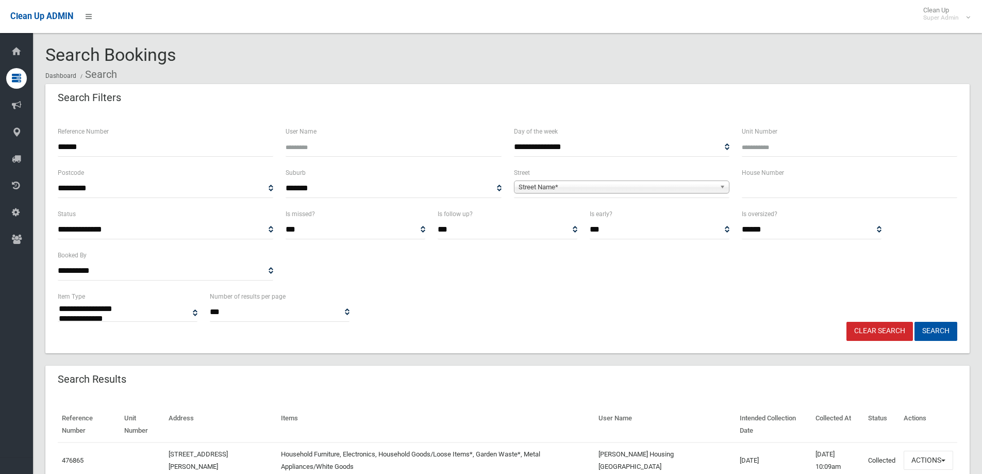
select select
click at [925, 450] on button "Actions" at bounding box center [927, 459] width 49 height 19
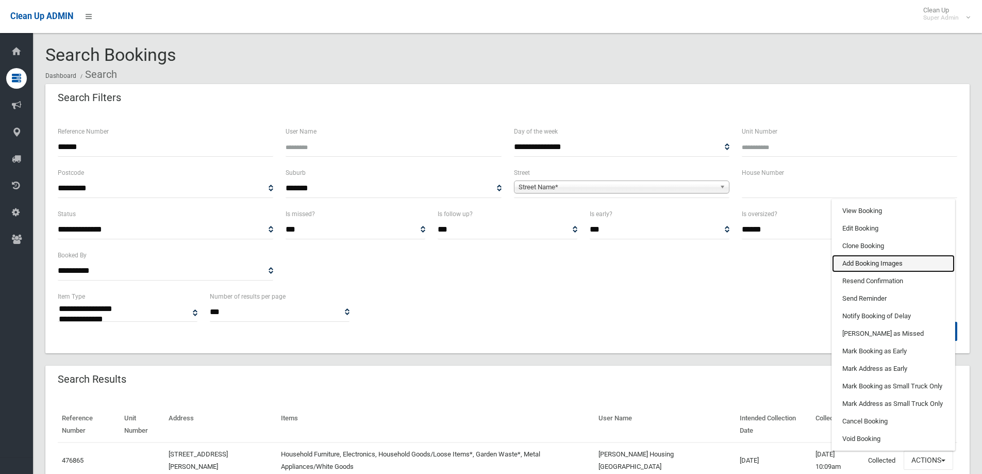
click at [862, 255] on link "Add Booking Images" at bounding box center [893, 264] width 123 height 18
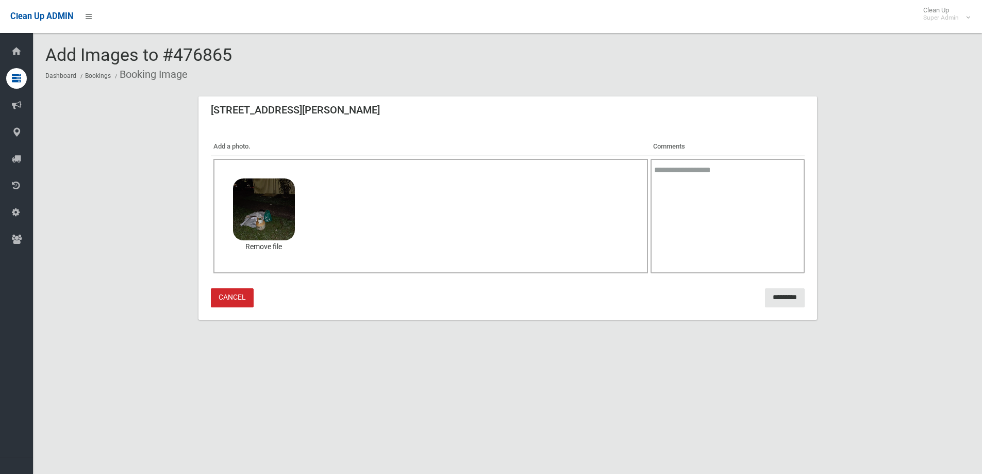
click at [692, 173] on textarea at bounding box center [727, 216] width 154 height 114
type textarea "**********"
click at [775, 292] on input "*********" at bounding box center [785, 297] width 40 height 19
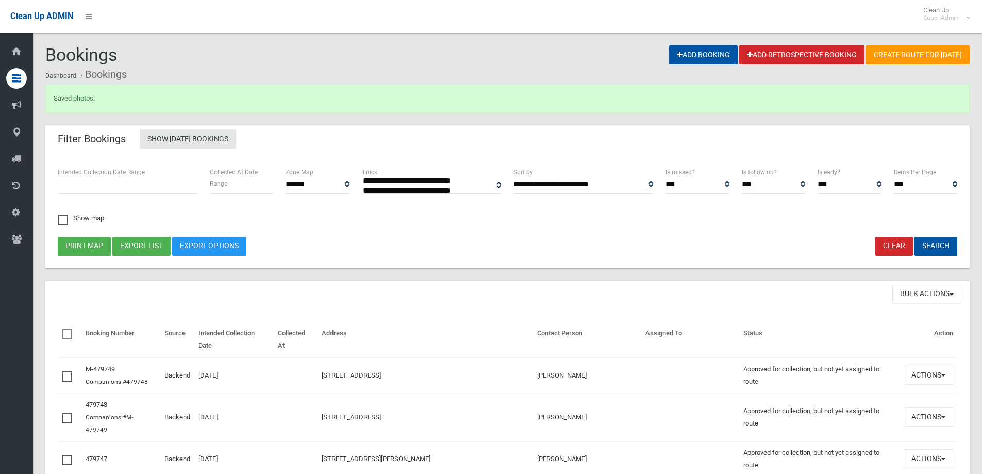
select select
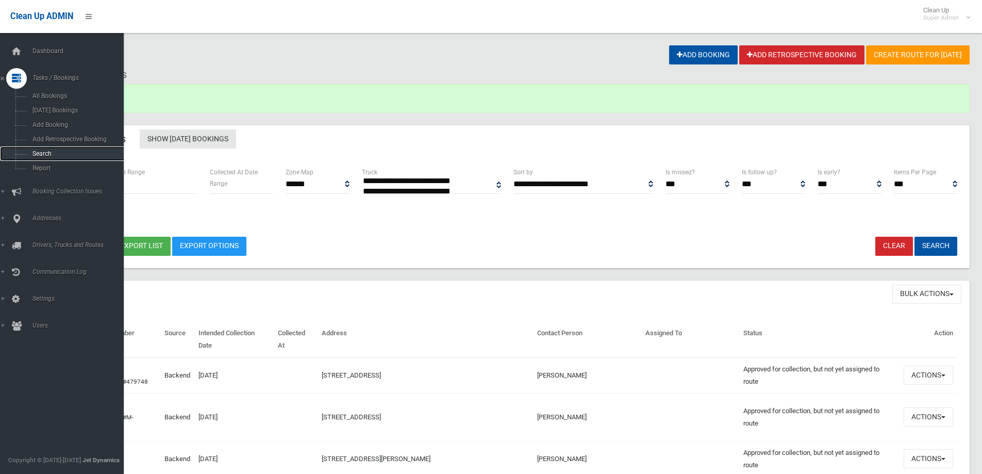
click at [43, 149] on link "Search" at bounding box center [65, 153] width 131 height 14
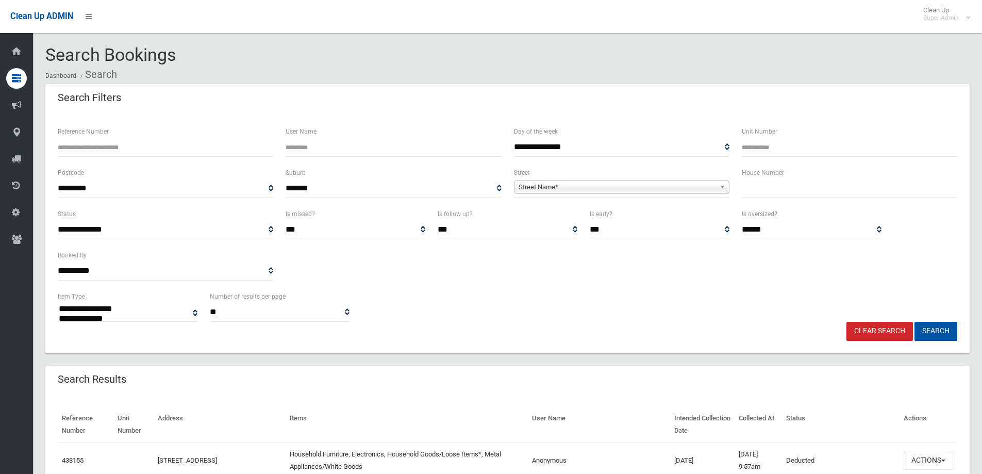
select select
click at [763, 190] on input "text" at bounding box center [849, 188] width 215 height 19
type input "**"
click at [551, 187] on span "Street Name*" at bounding box center [616, 187] width 197 height 12
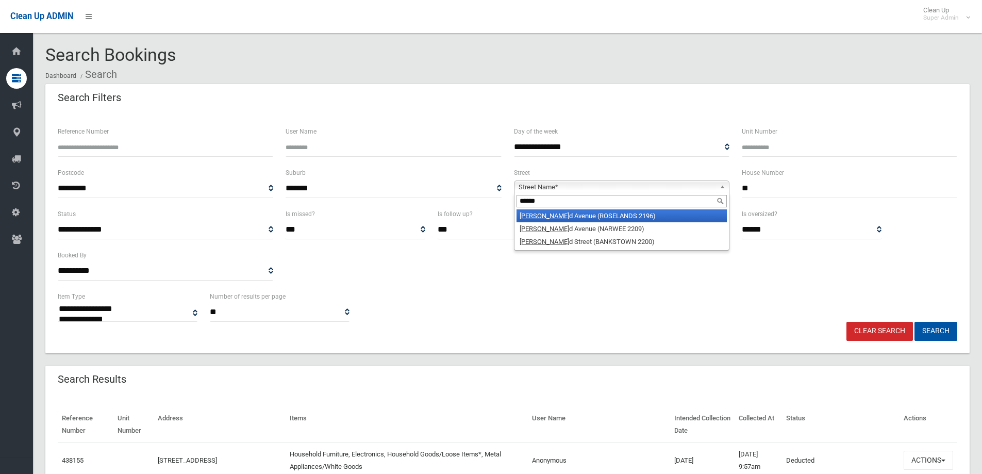
type input "*******"
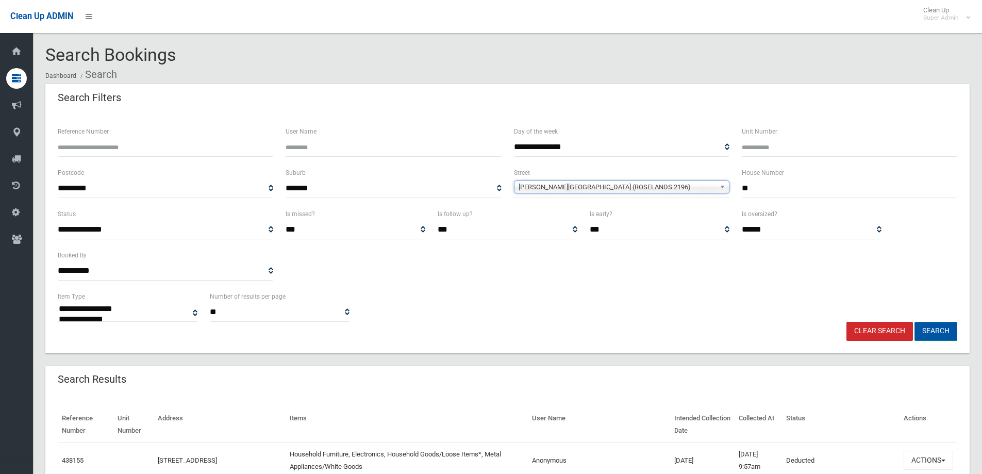
click at [926, 329] on button "Search" at bounding box center [935, 331] width 43 height 19
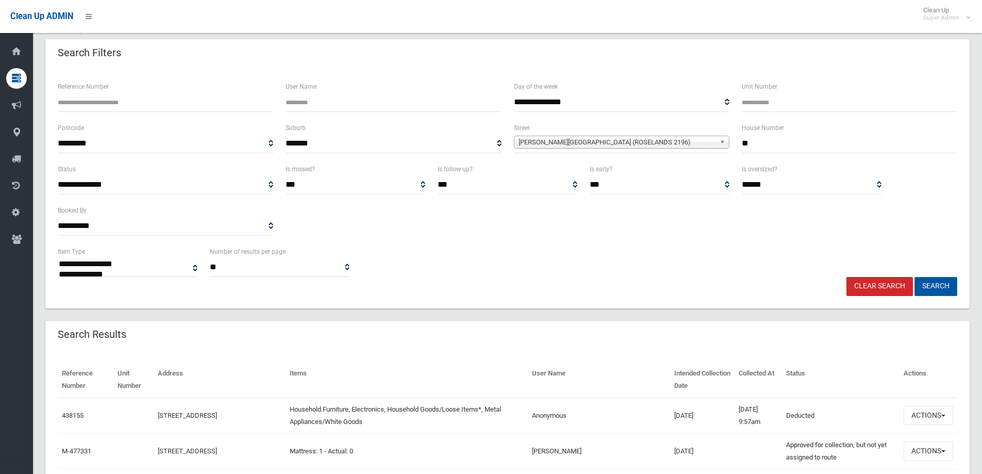
scroll to position [103, 0]
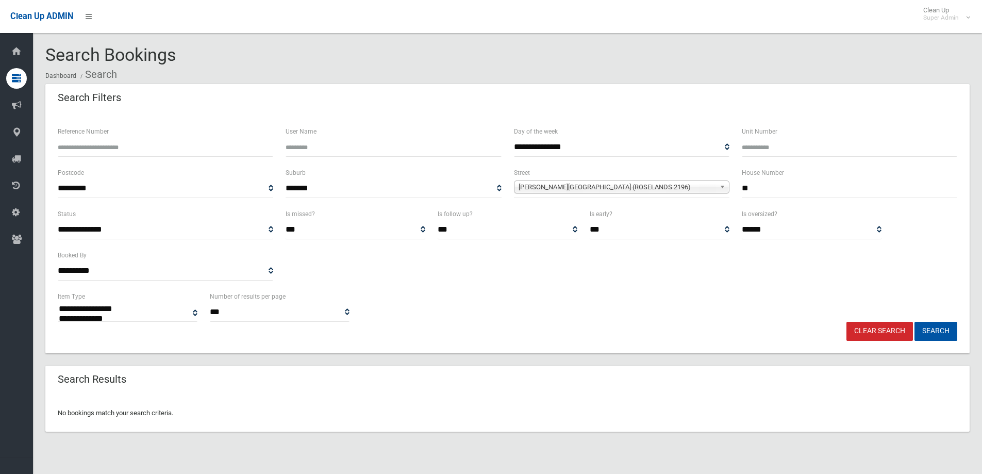
select select
click at [610, 186] on span "[PERSON_NAME][GEOGRAPHIC_DATA] (ROSELANDS 2196)" at bounding box center [616, 187] width 197 height 12
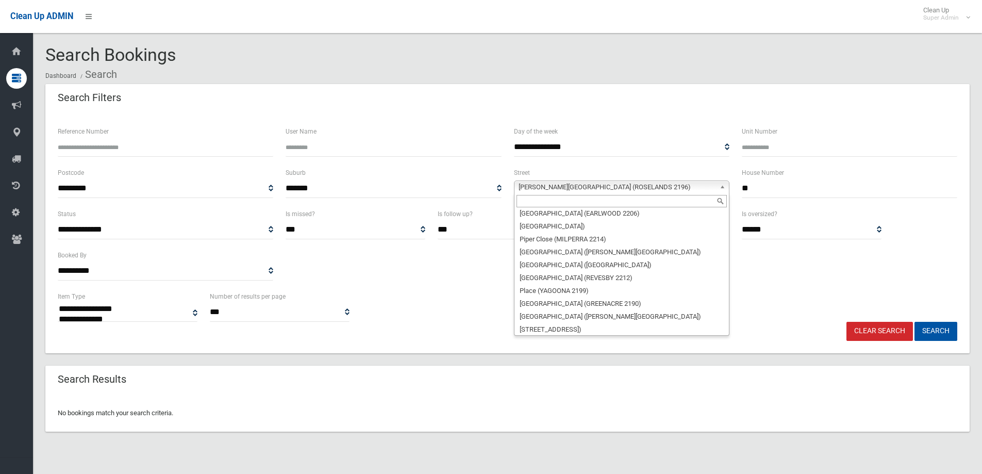
scroll to position [22501, 0]
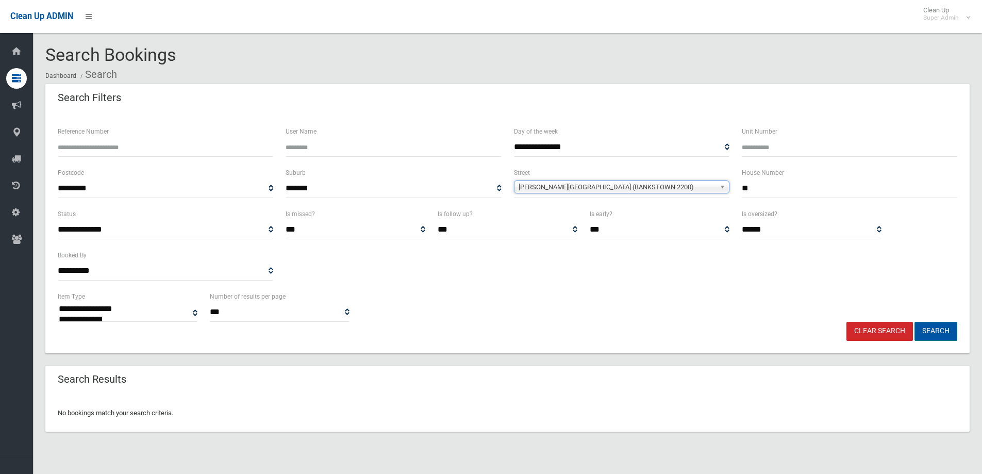
click at [937, 326] on button "Search" at bounding box center [935, 331] width 43 height 19
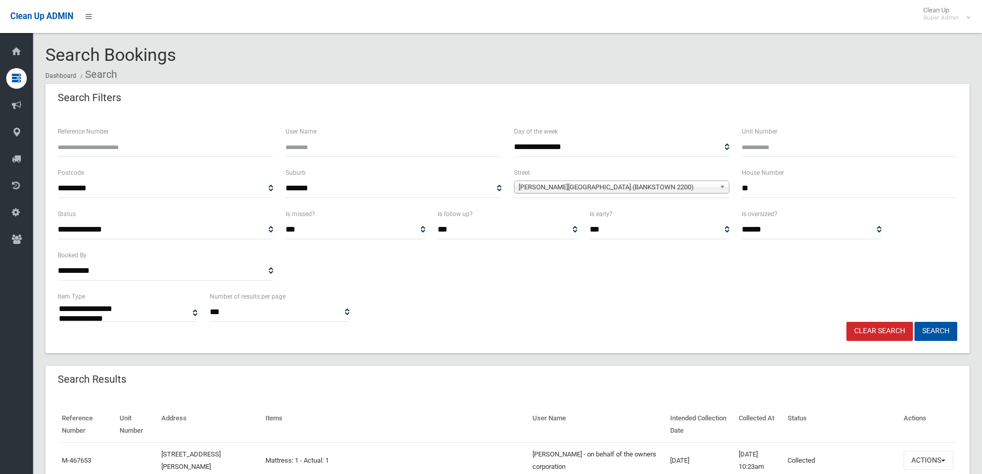
select select
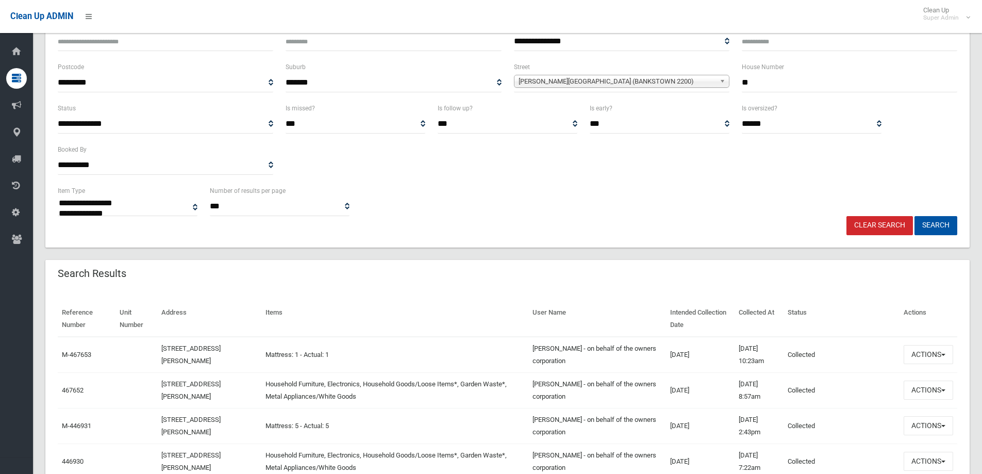
scroll to position [155, 0]
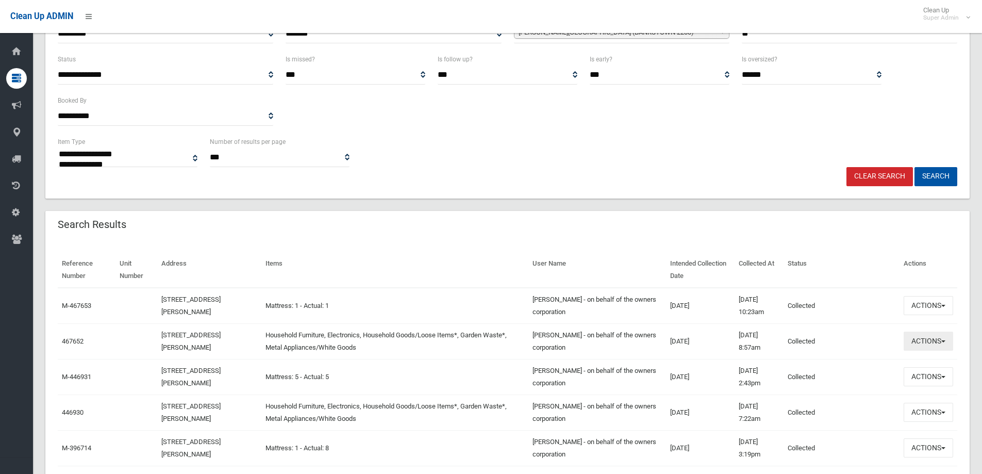
click at [909, 340] on button "Actions" at bounding box center [927, 340] width 49 height 19
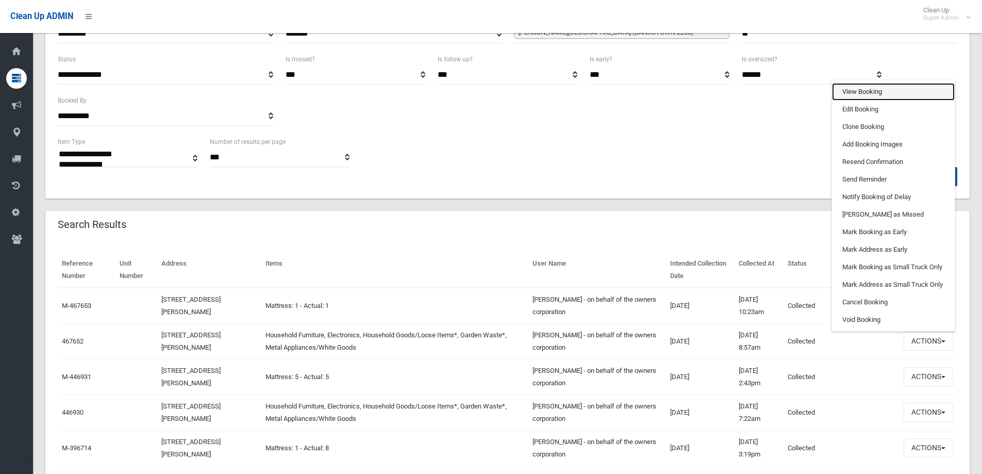
click at [861, 89] on link "View Booking" at bounding box center [893, 92] width 123 height 18
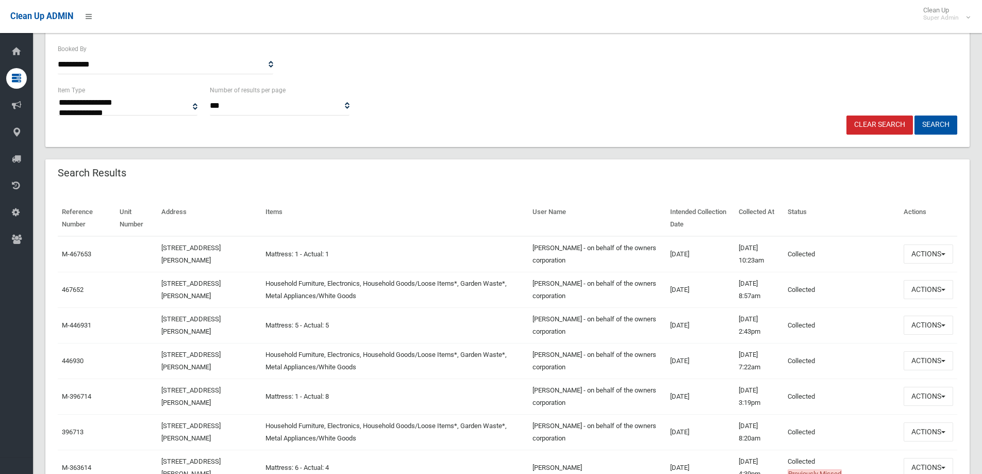
scroll to position [0, 0]
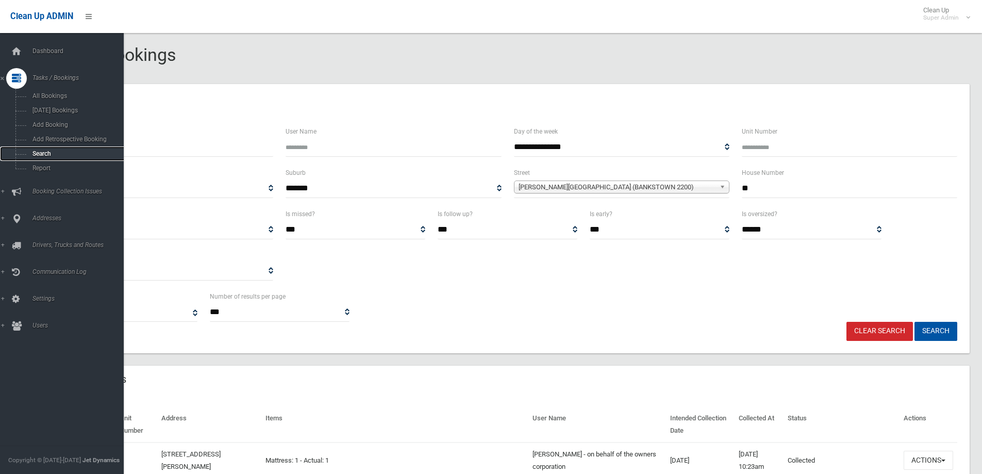
click at [43, 151] on span "Search" at bounding box center [75, 153] width 93 height 7
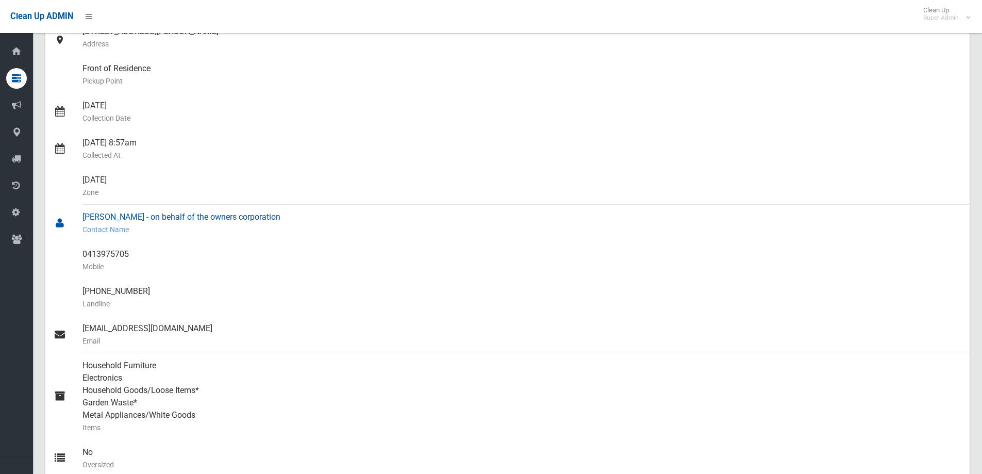
scroll to position [155, 0]
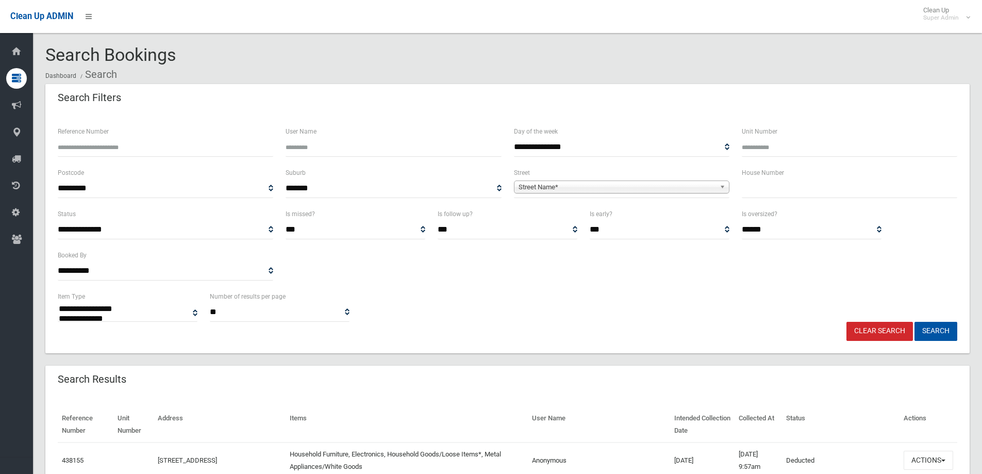
select select
click at [118, 146] on input "Reference Number" at bounding box center [165, 147] width 215 height 19
type input "******"
click at [914, 322] on button "Search" at bounding box center [935, 331] width 43 height 19
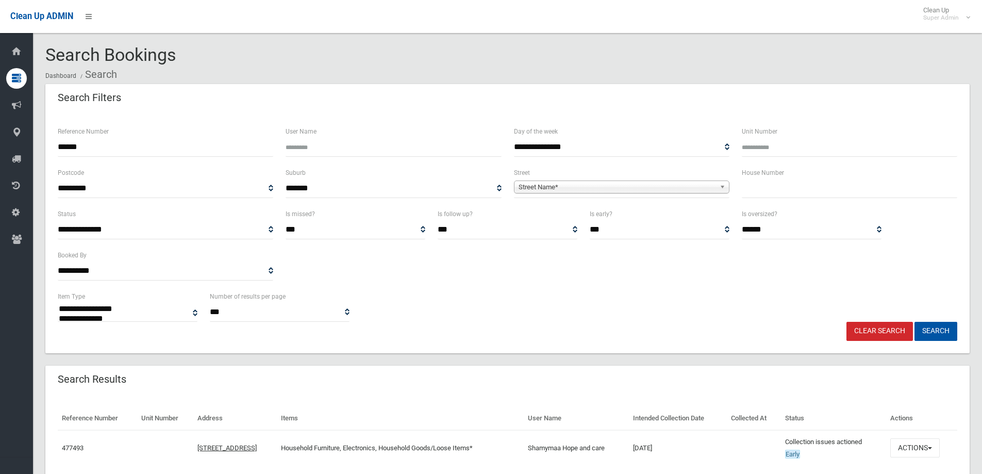
select select
click at [917, 442] on button "Actions" at bounding box center [914, 447] width 49 height 19
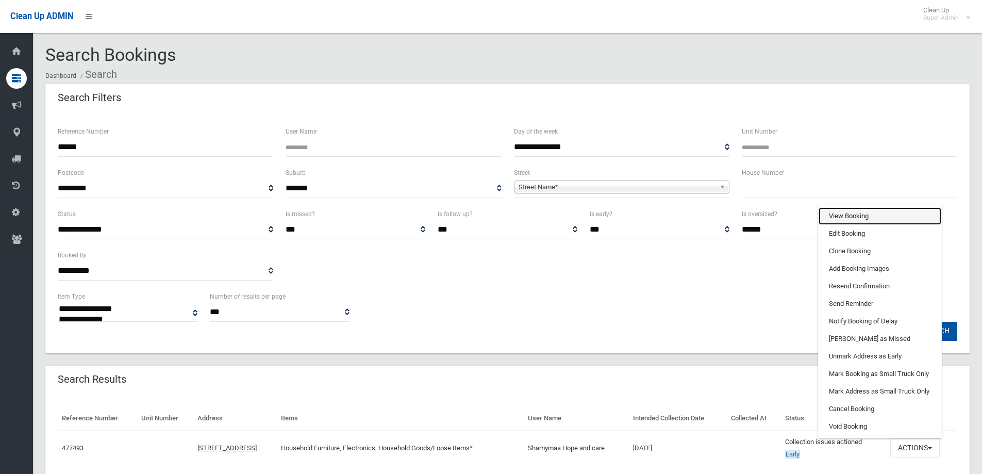
click at [854, 217] on link "View Booking" at bounding box center [879, 216] width 123 height 18
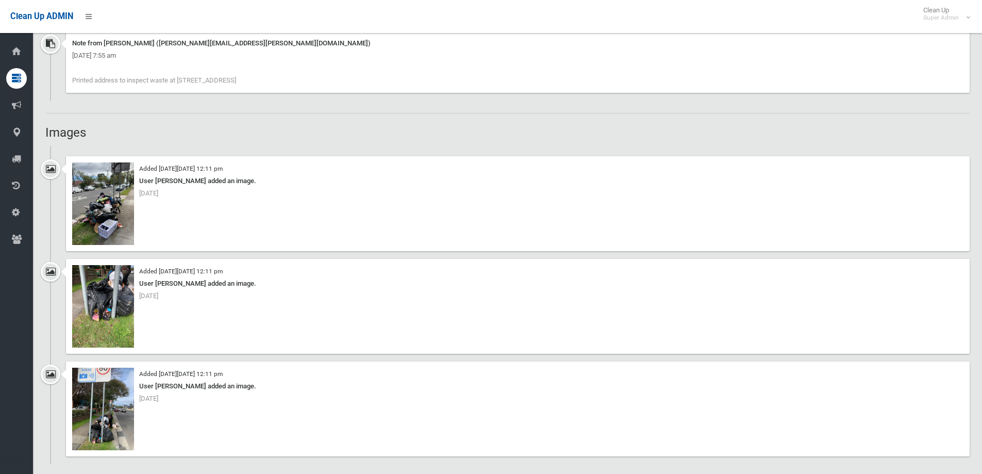
scroll to position [722, 0]
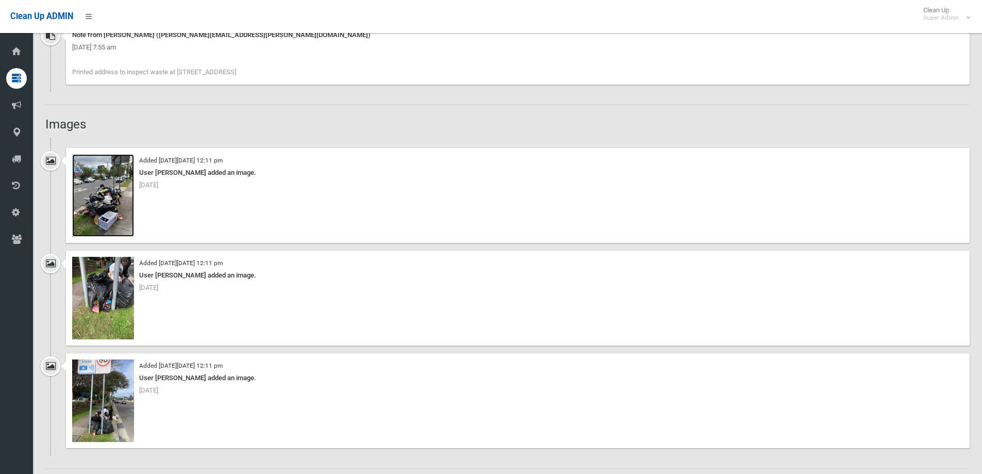
click at [108, 214] on img at bounding box center [103, 195] width 62 height 82
click at [114, 305] on img at bounding box center [103, 298] width 62 height 82
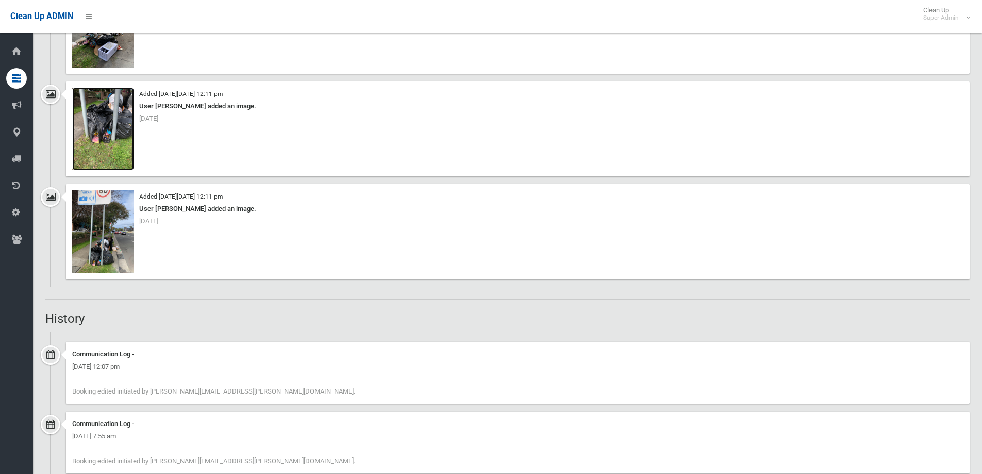
scroll to position [876, 0]
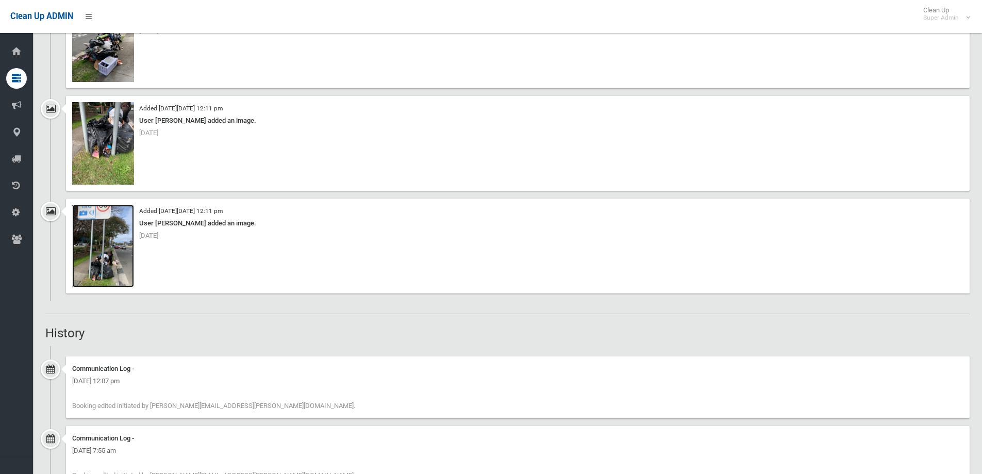
click at [110, 260] on img at bounding box center [103, 246] width 62 height 82
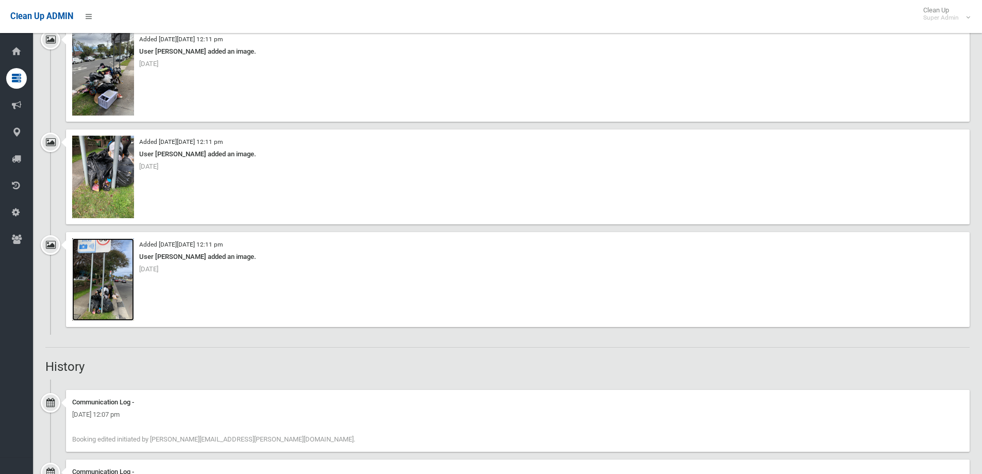
scroll to position [825, 0]
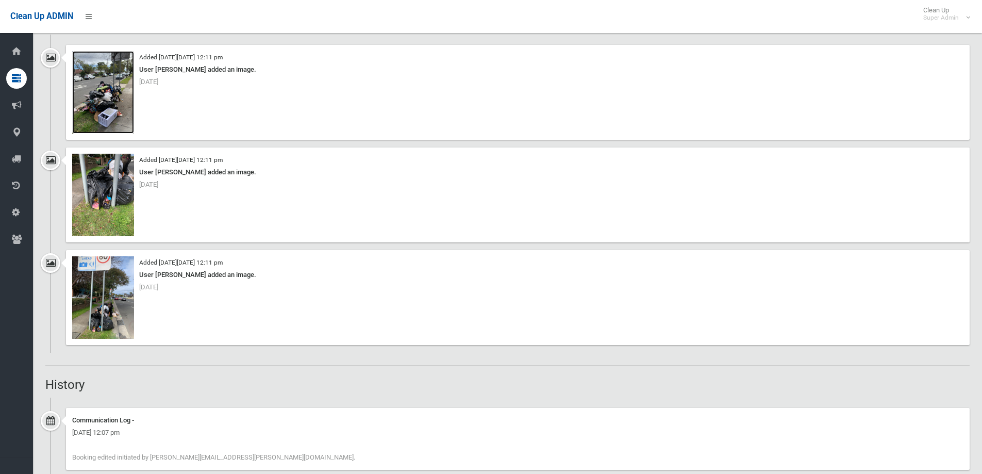
click at [86, 98] on img at bounding box center [103, 92] width 62 height 82
click at [109, 208] on img at bounding box center [103, 195] width 62 height 82
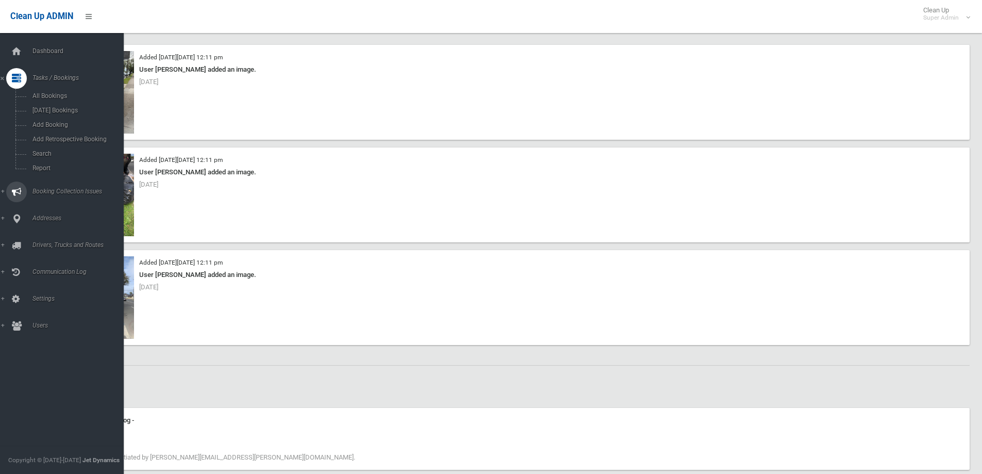
click at [58, 188] on span "Booking Collection Issues" at bounding box center [80, 191] width 102 height 7
click at [51, 123] on span "All Reported Issues" at bounding box center [75, 122] width 93 height 7
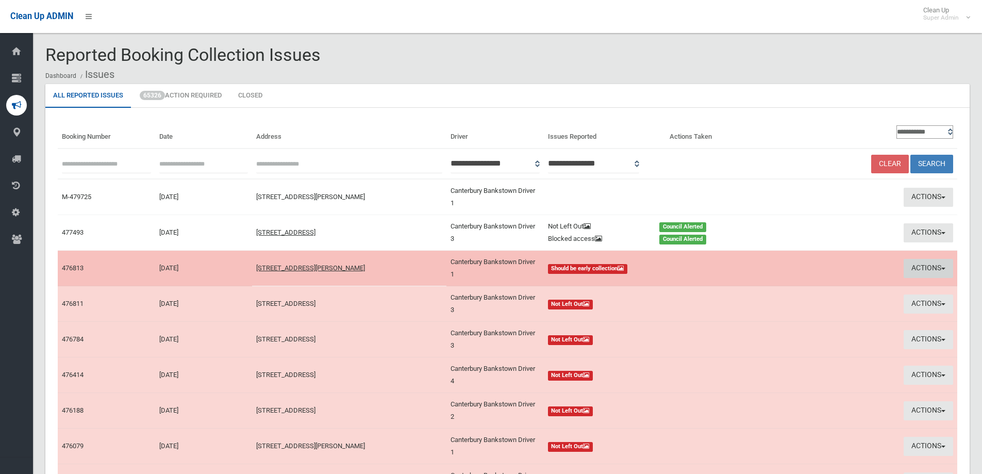
click at [924, 266] on button "Actions" at bounding box center [927, 268] width 49 height 19
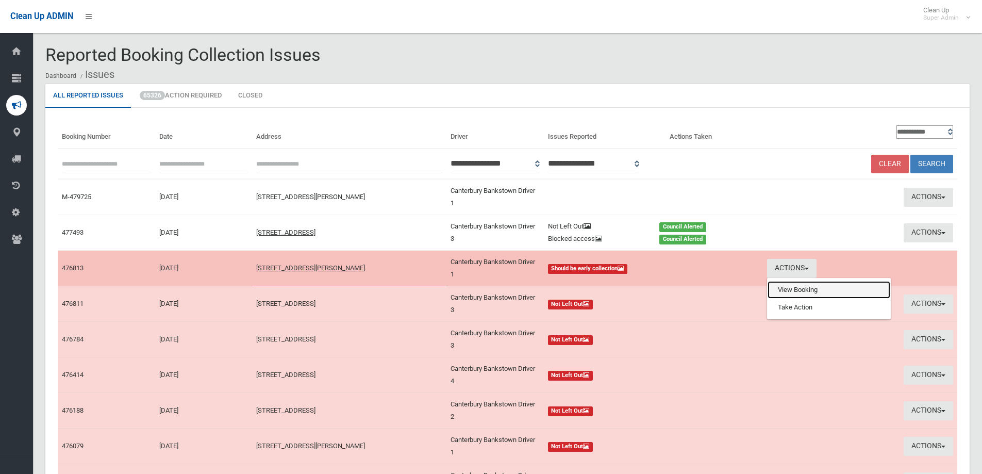
click at [817, 285] on link "View Booking" at bounding box center [828, 290] width 123 height 18
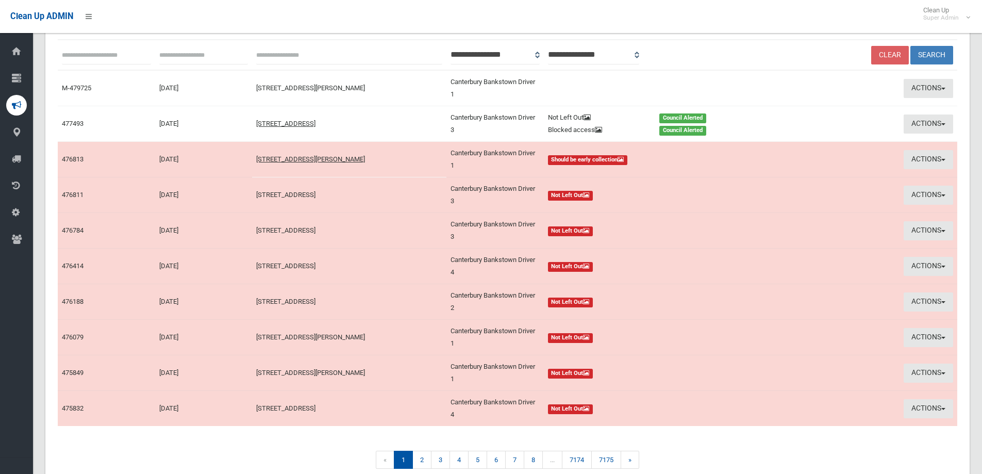
scroll to position [158, 0]
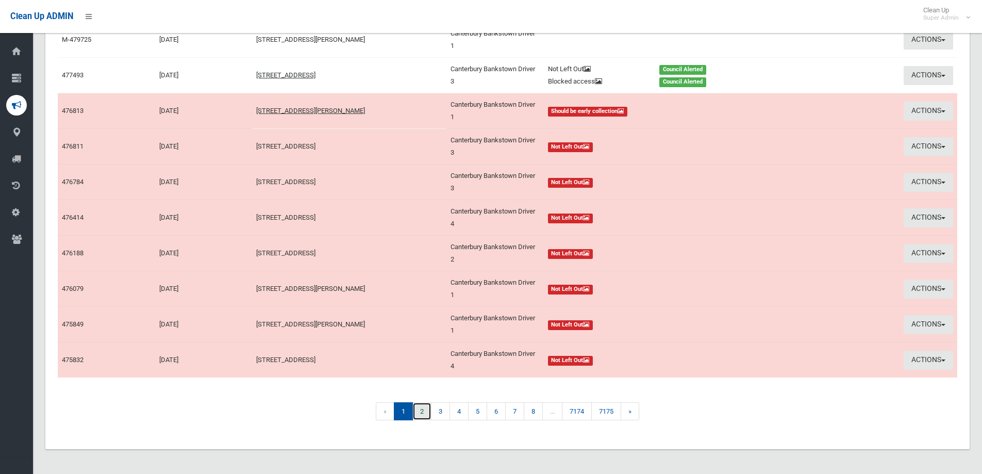
click at [422, 412] on link "2" at bounding box center [421, 411] width 19 height 18
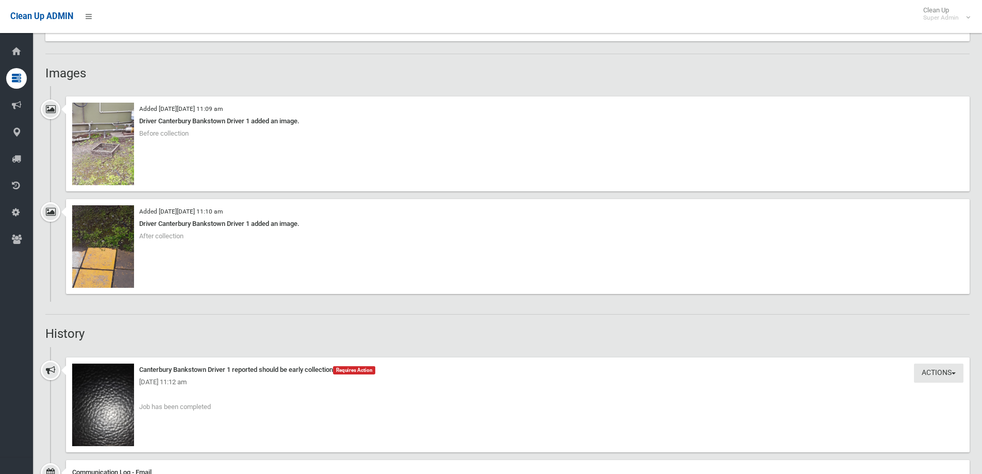
scroll to position [722, 0]
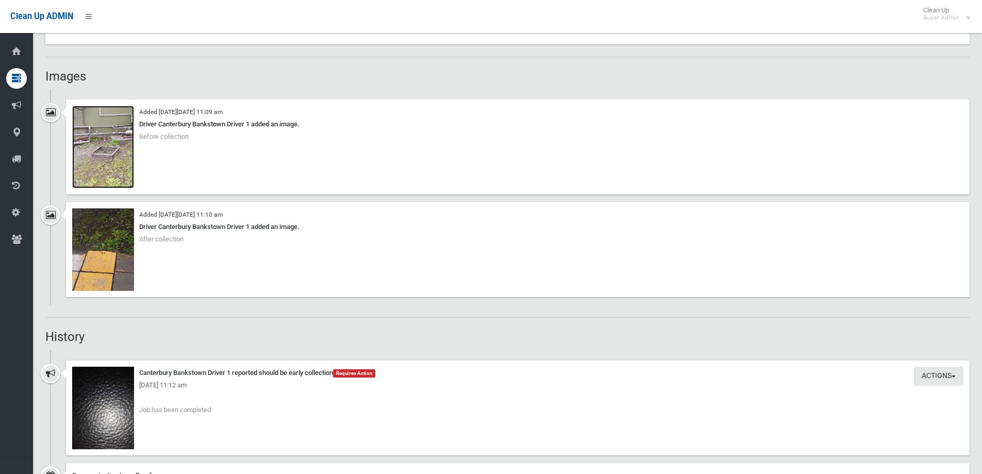
click at [109, 157] on img at bounding box center [103, 147] width 62 height 82
click at [102, 267] on img at bounding box center [103, 249] width 62 height 82
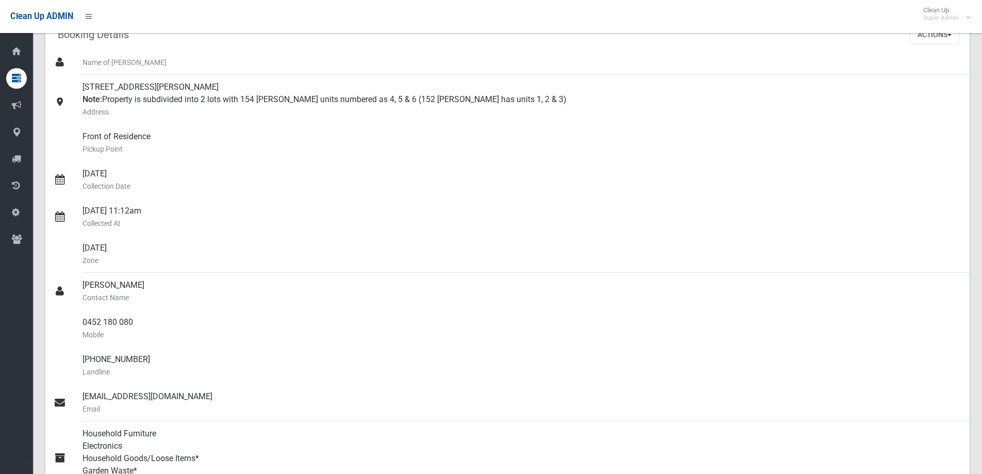
scroll to position [80, 0]
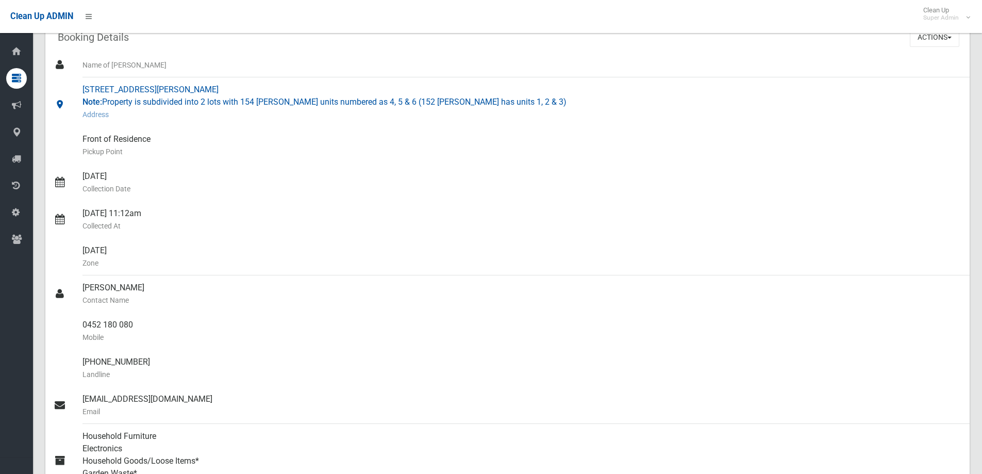
drag, startPoint x: 91, startPoint y: 88, endPoint x: 210, endPoint y: 88, distance: 119.1
click at [210, 88] on div "6/154 William Street, BANKSTOWN NSW 2200 Note: Property is subdivided into 2 lo…" at bounding box center [521, 101] width 879 height 49
copy div "154 William Street, BANKSTOWN"
